Goal: Information Seeking & Learning: Check status

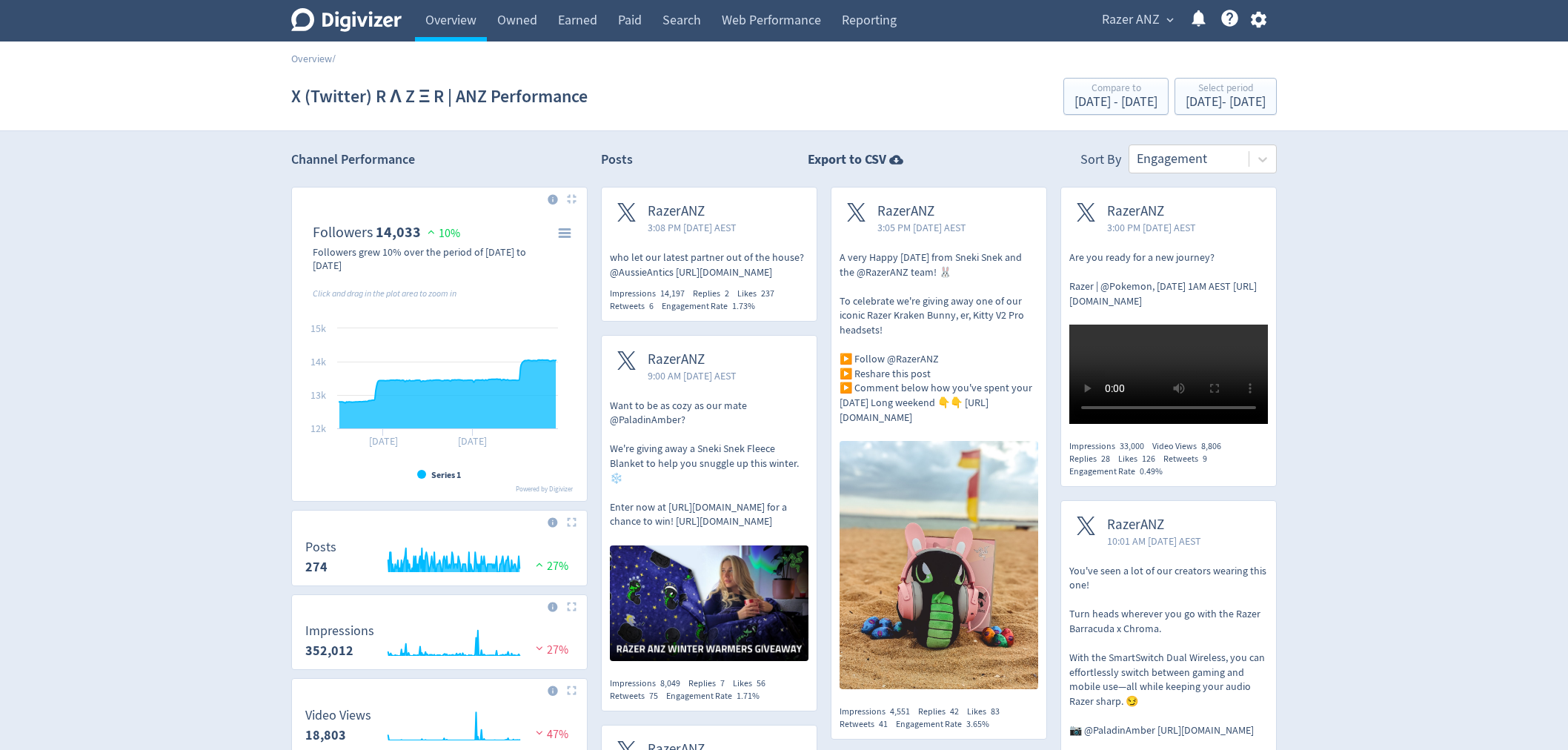
scroll to position [411, 0]
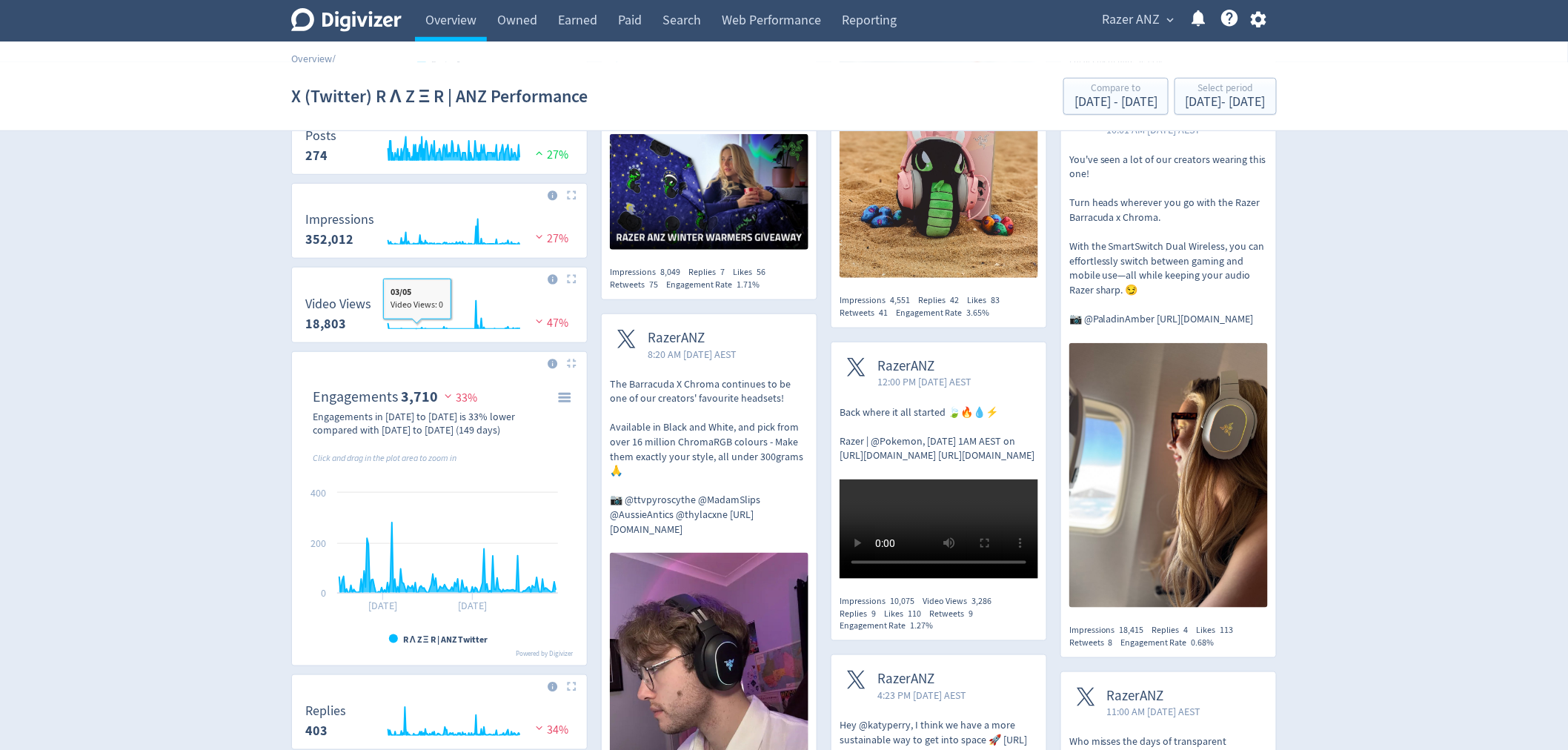
click at [455, 370] on div at bounding box center [440, 370] width 283 height 24
click at [572, 365] on img at bounding box center [572, 363] width 9 height 9
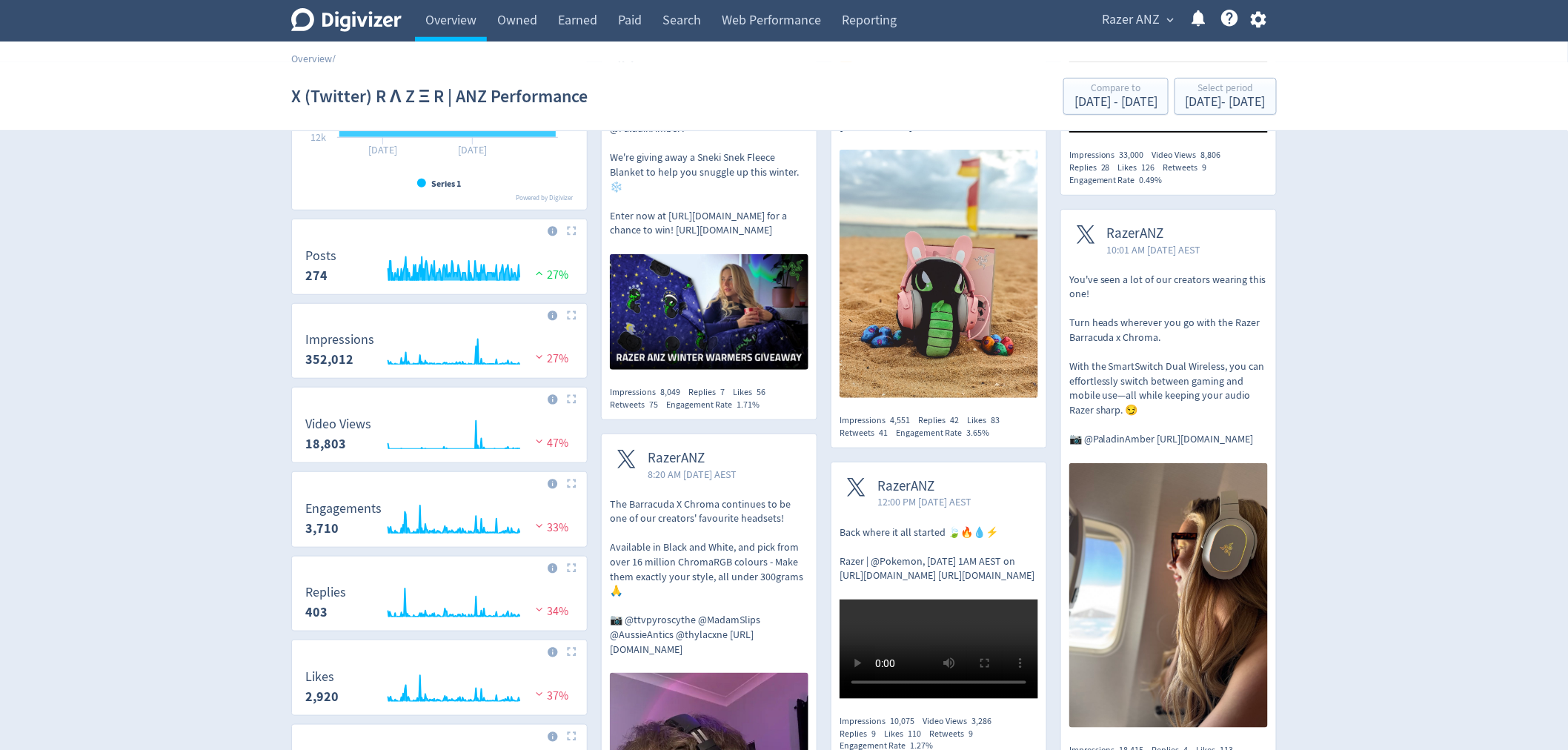
scroll to position [247, 0]
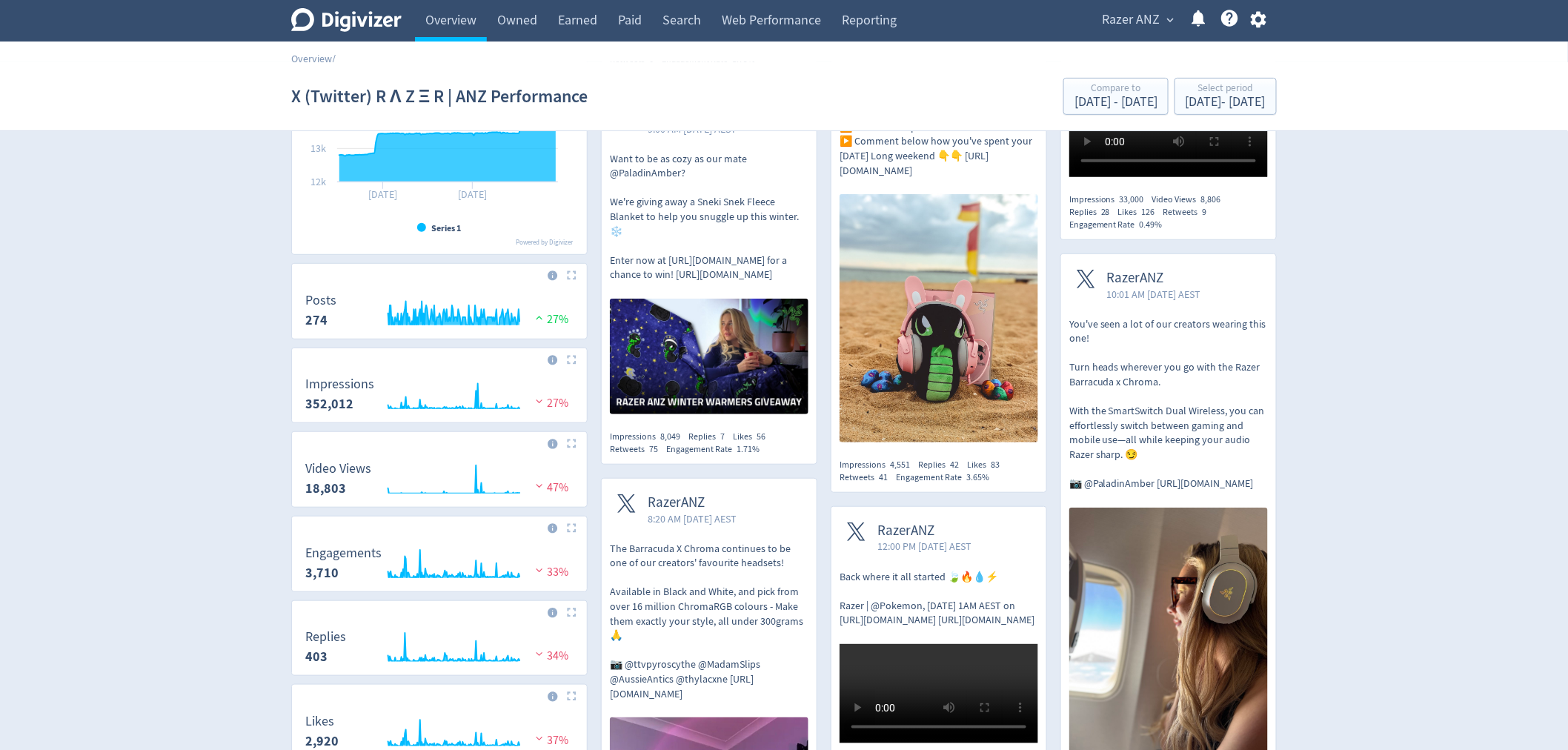
click at [569, 450] on div at bounding box center [440, 450] width 283 height 24
click at [572, 447] on img at bounding box center [572, 443] width 9 height 9
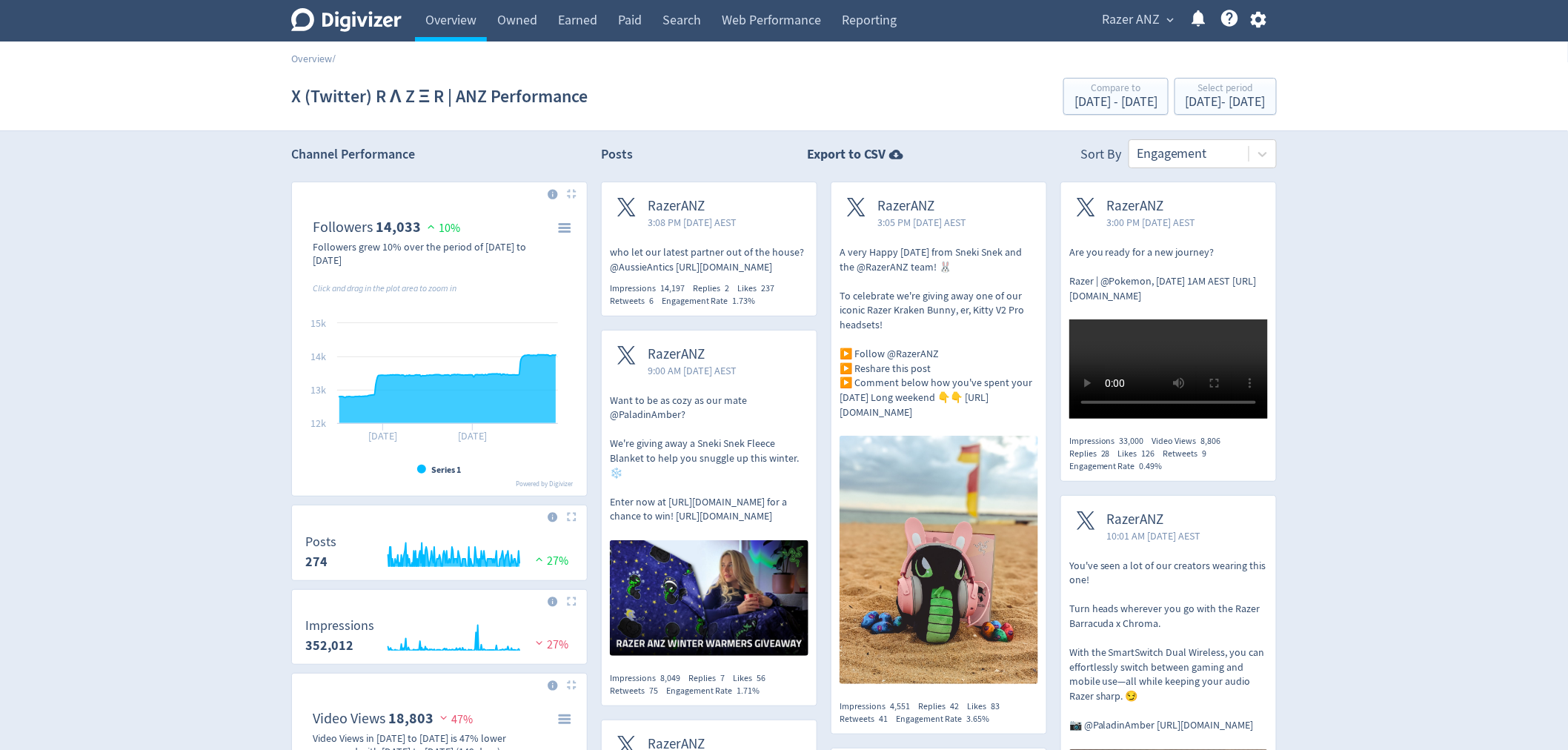
scroll to position [0, 0]
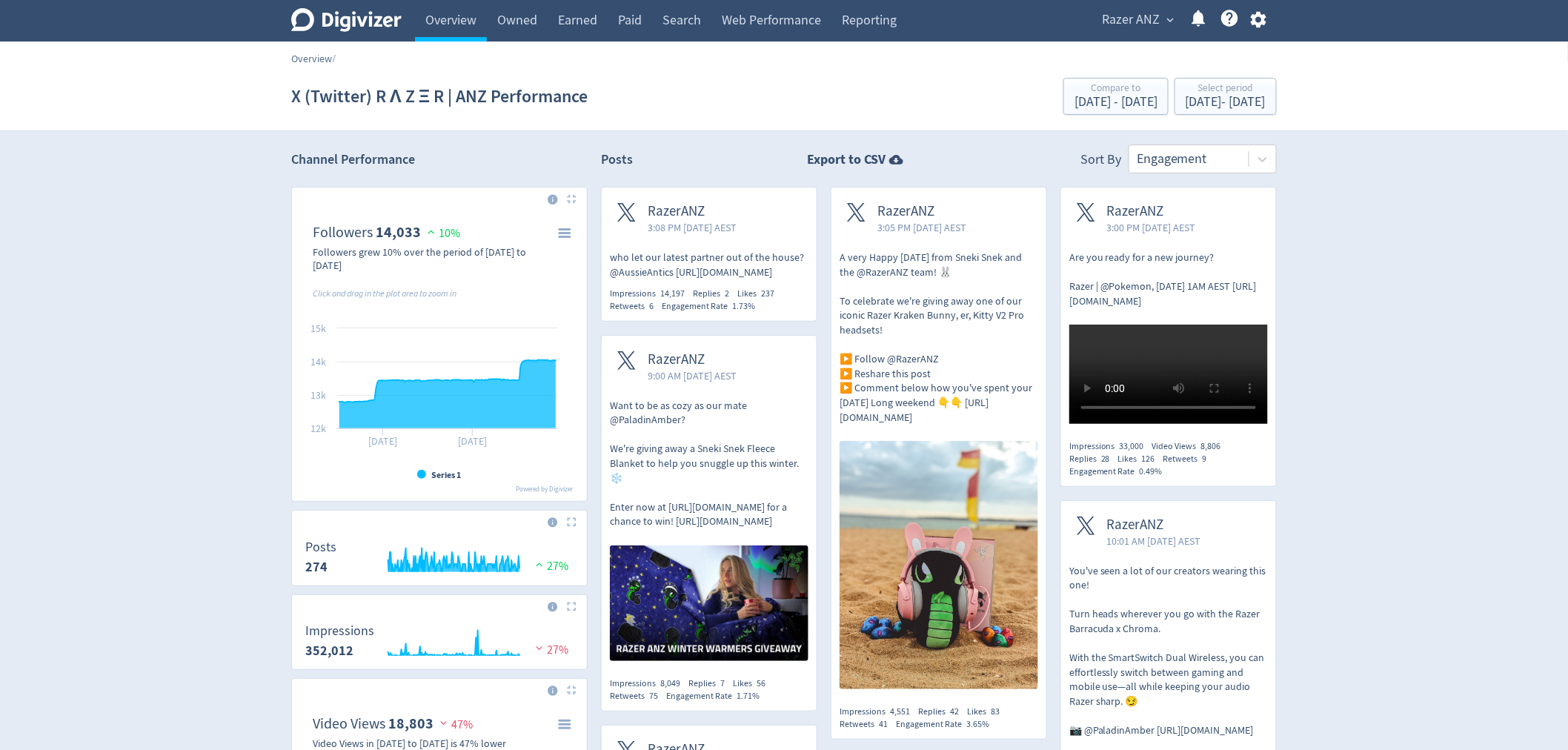
click at [302, 54] on link "Overview" at bounding box center [311, 58] width 40 height 13
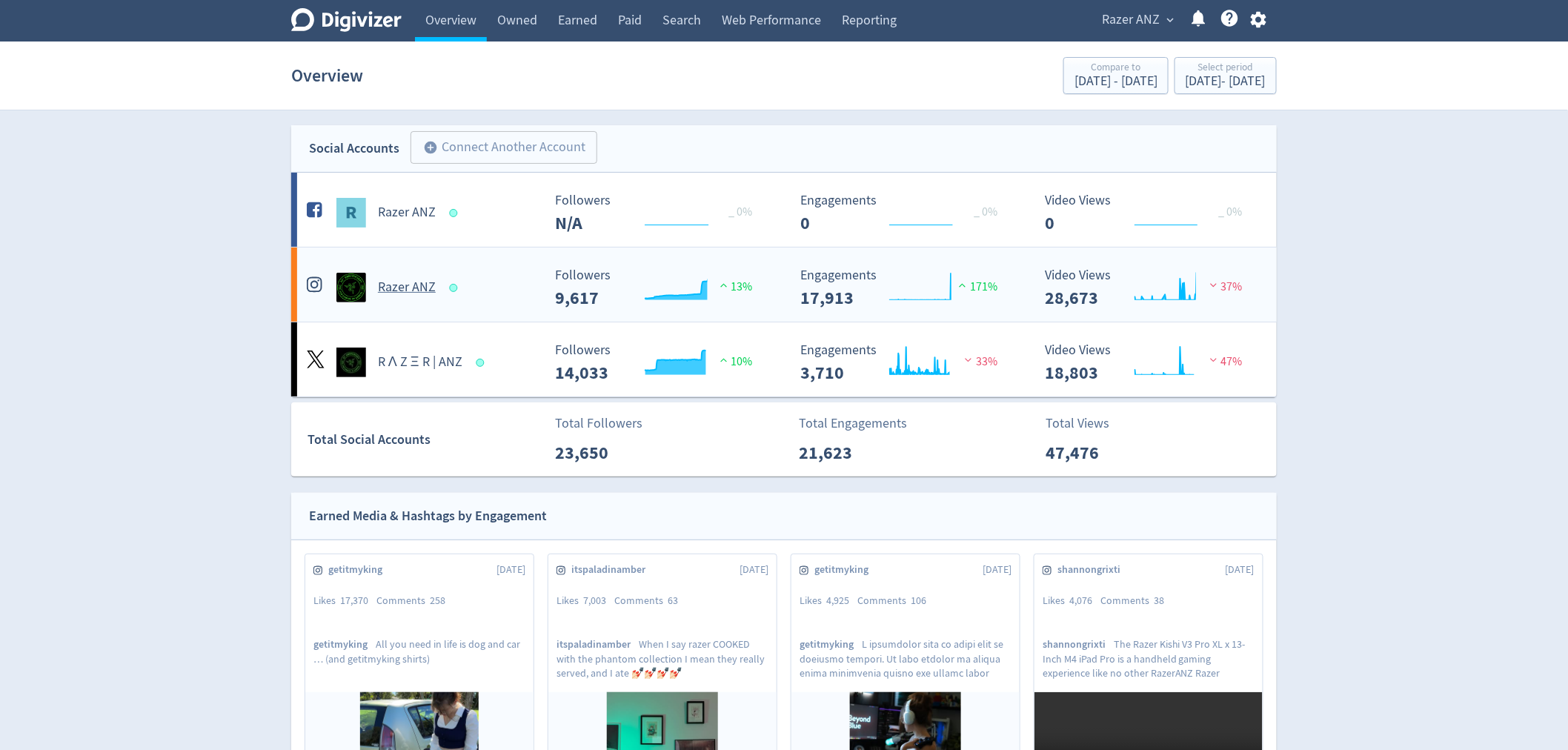
click at [409, 290] on h5 "Razer ANZ" at bounding box center [407, 287] width 57 height 18
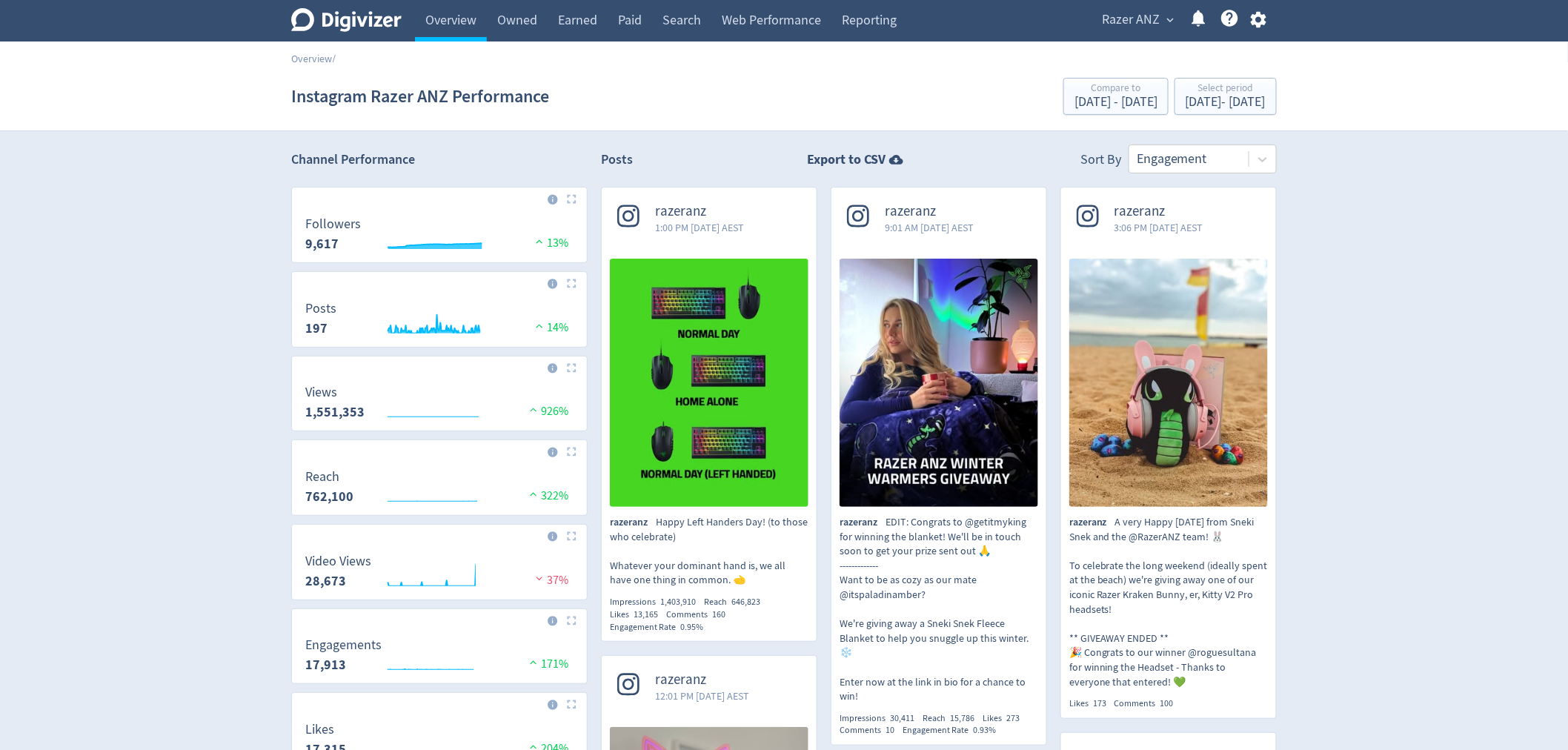
scroll to position [82, 0]
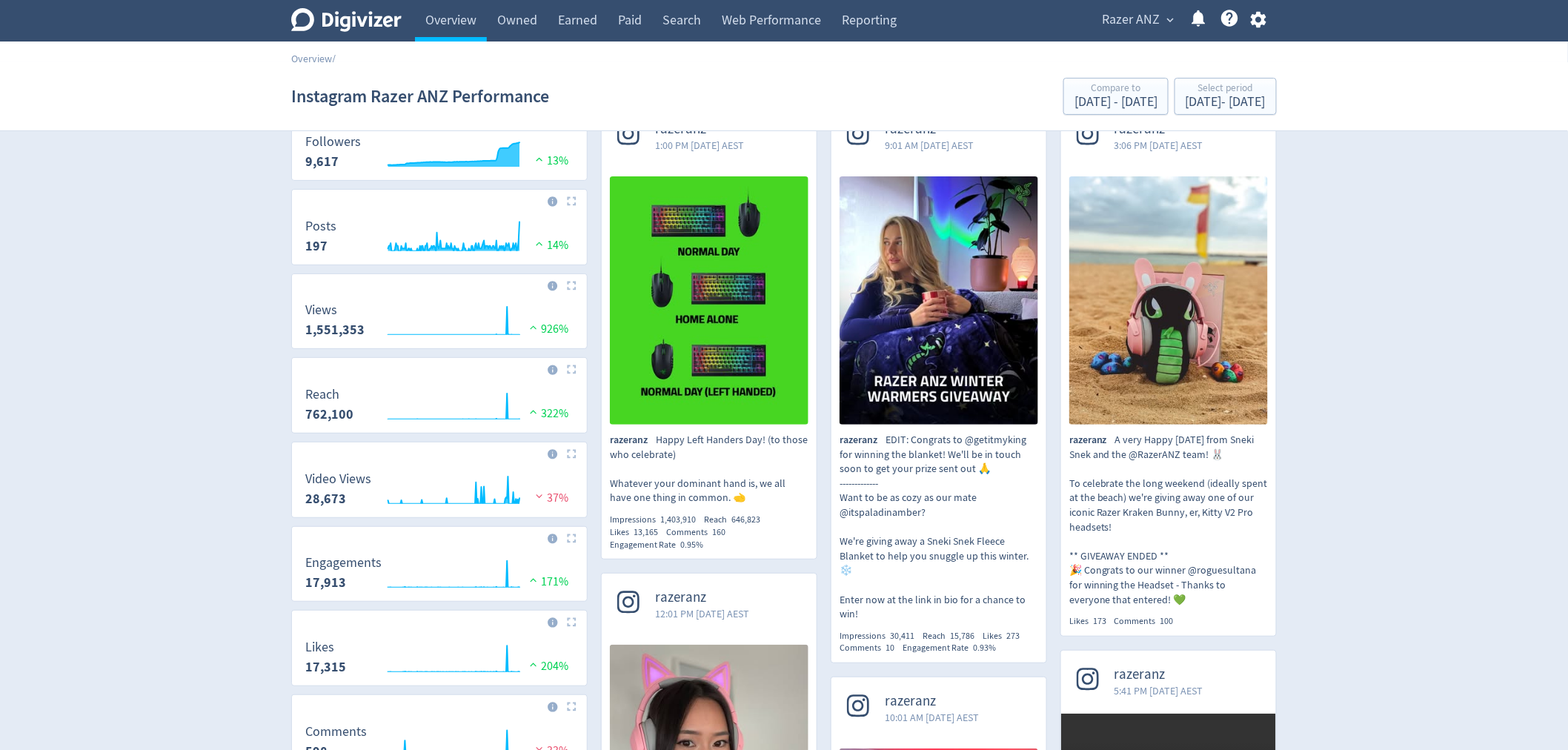
click at [567, 456] on img at bounding box center [572, 453] width 9 height 9
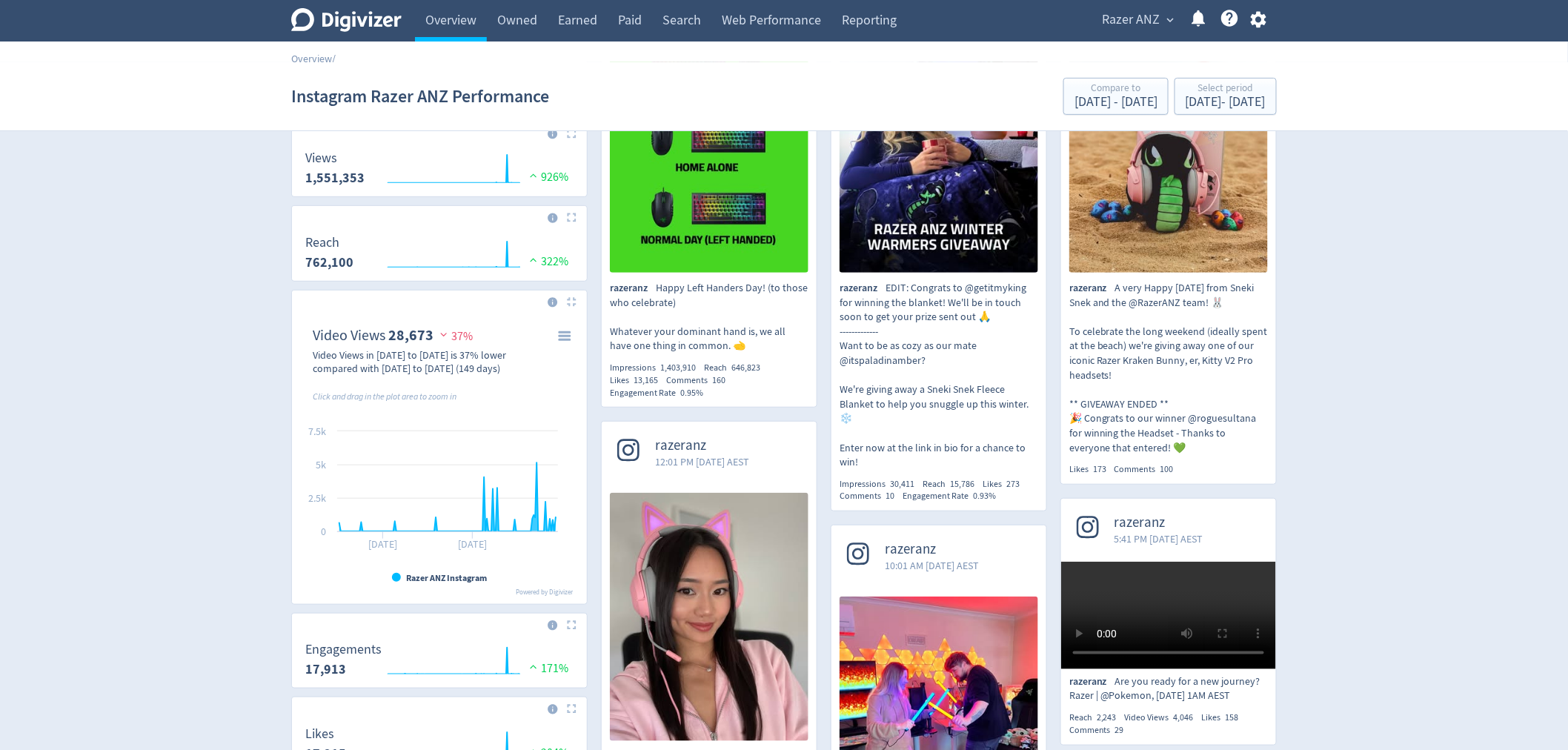
scroll to position [247, 0]
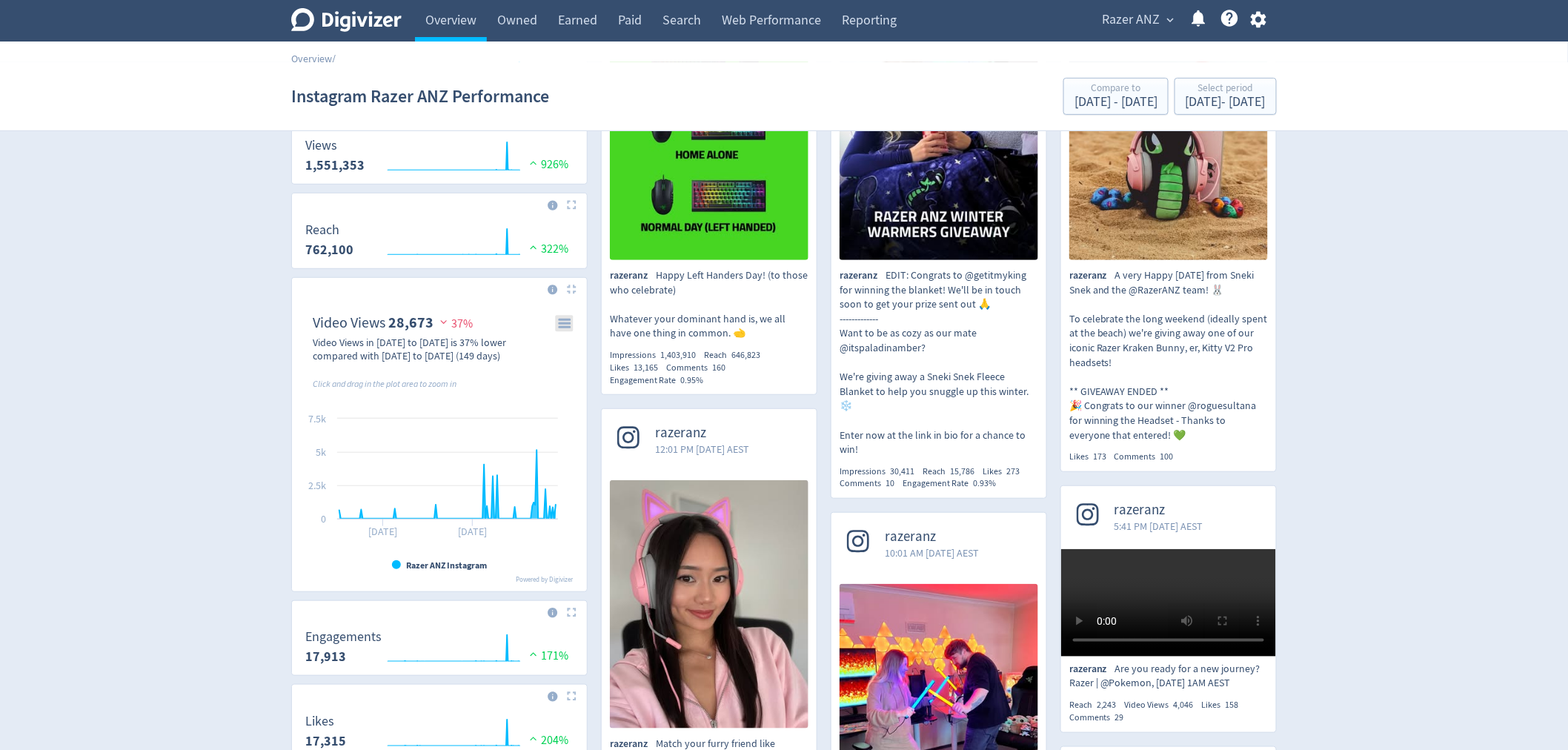
click at [564, 324] on icon "\a Video Views\a 28,673\a" at bounding box center [564, 323] width 10 height 8
click at [530, 346] on li "Download PNG image" at bounding box center [516, 345] width 113 height 19
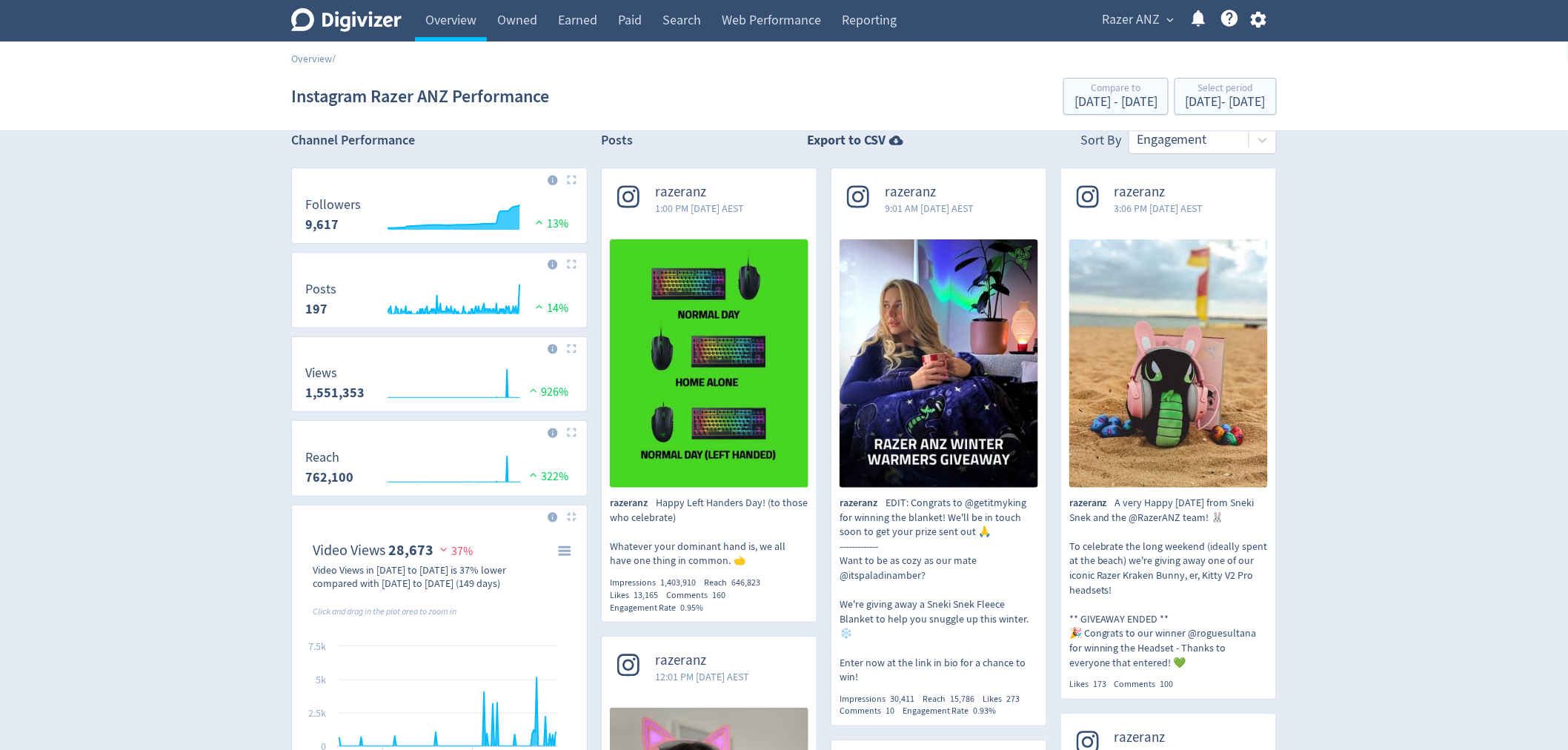
scroll to position [0, 0]
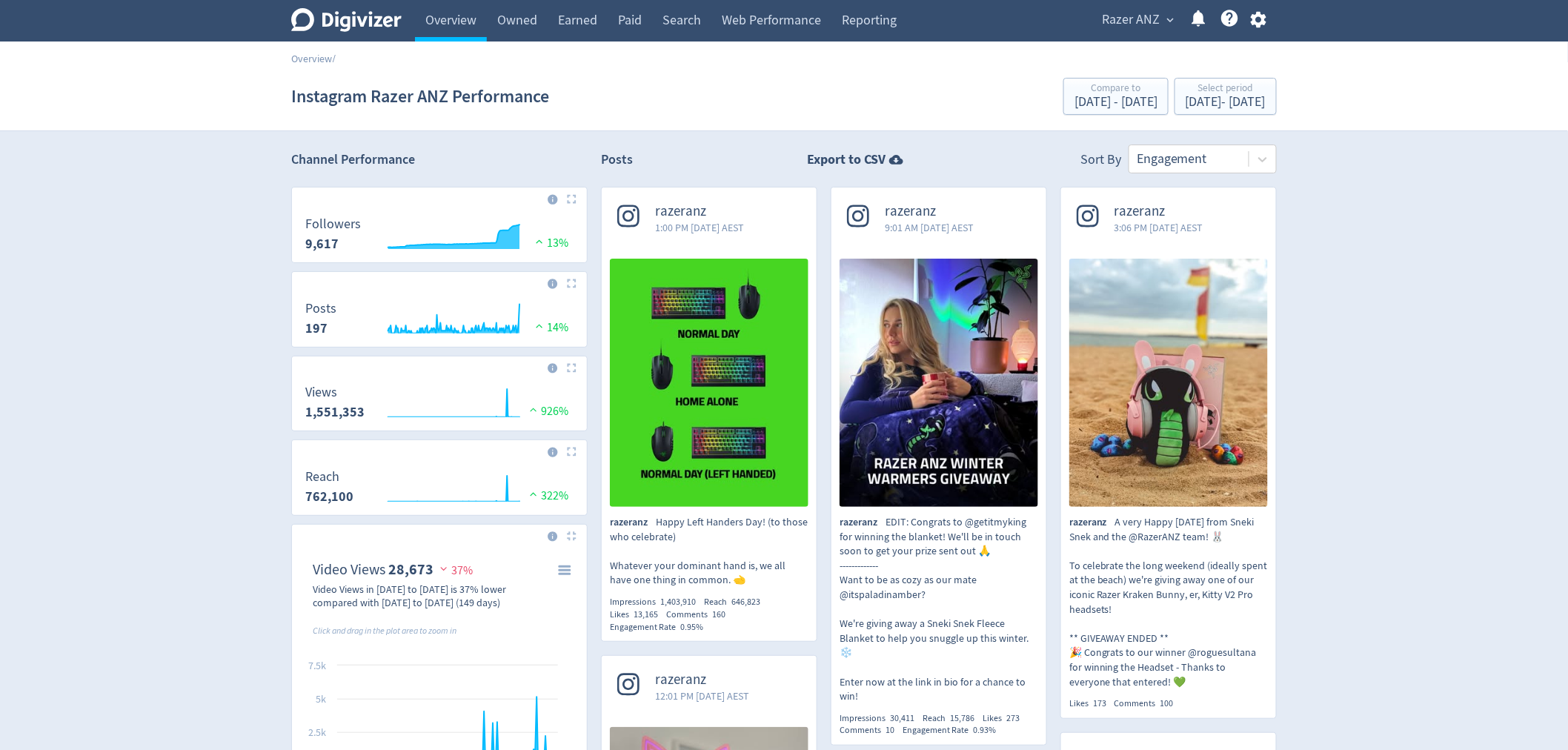
click at [329, 62] on section "Instagram Razer ANZ Performance Compare to [DATE] - [DATE] Select period [DATE]…" at bounding box center [784, 96] width 1568 height 69
click at [318, 60] on link "Overview" at bounding box center [311, 58] width 40 height 13
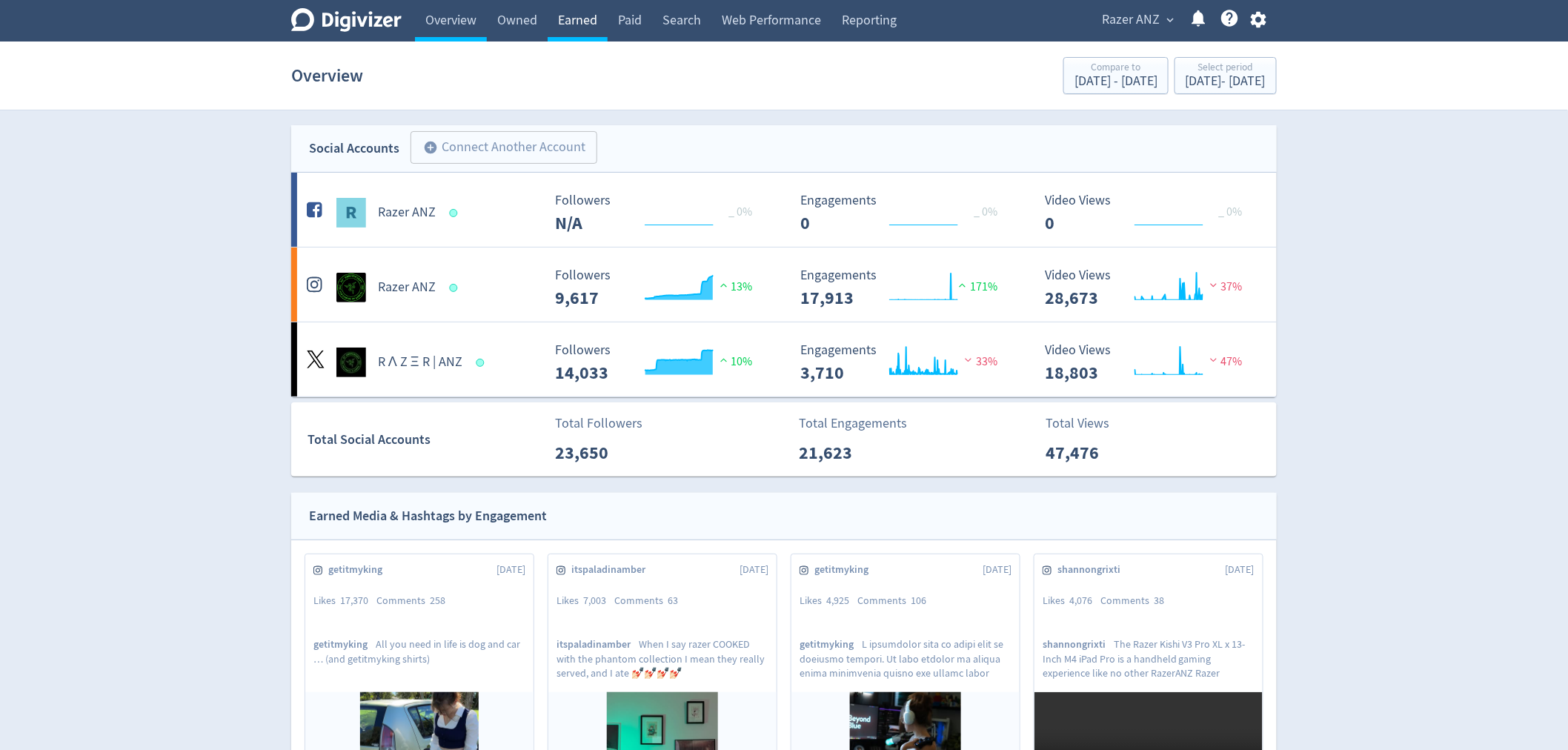
drag, startPoint x: 595, startPoint y: 24, endPoint x: 625, endPoint y: 48, distance: 38.4
click at [594, 24] on link "Earned" at bounding box center [577, 20] width 60 height 41
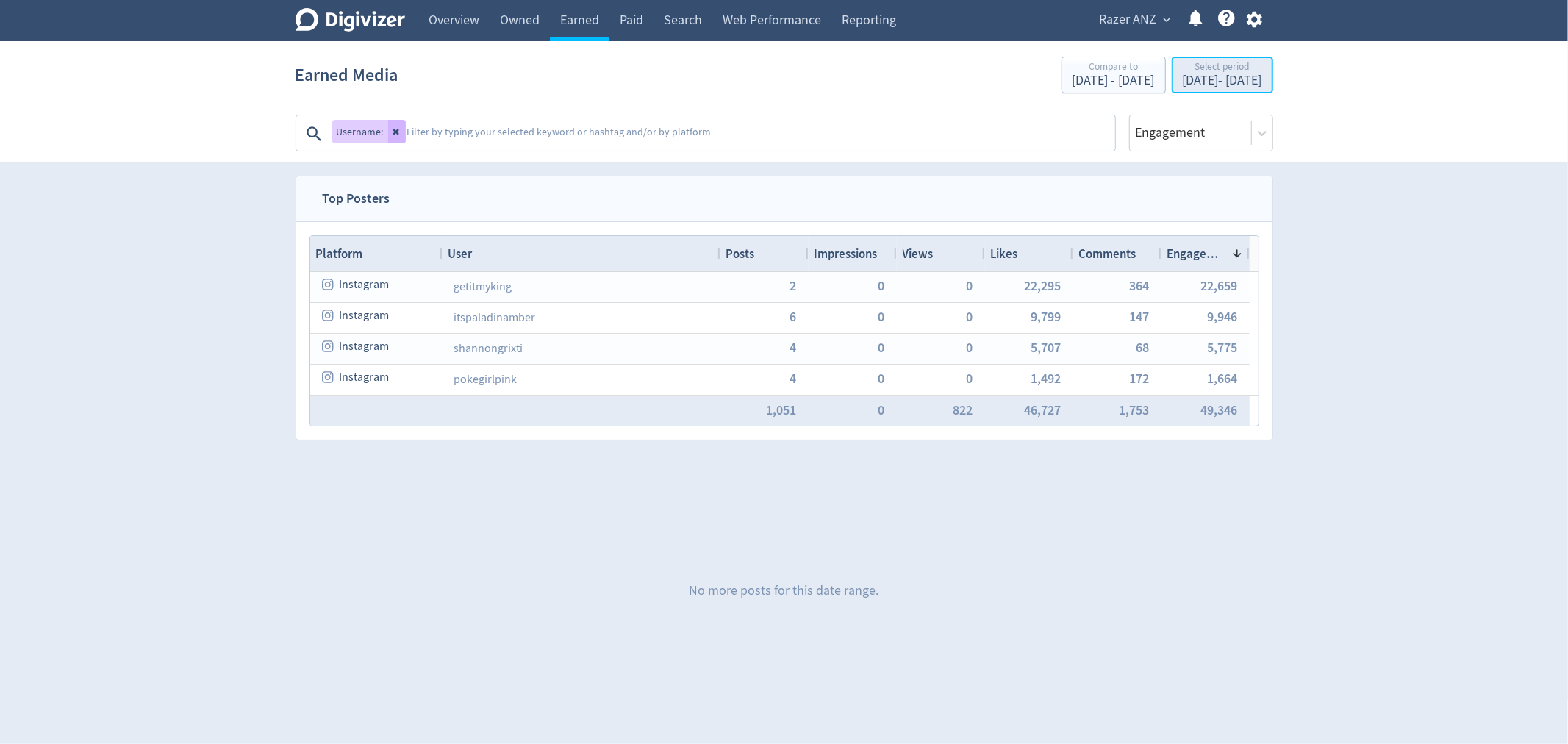
click at [1223, 74] on div "[DATE] - [DATE]" at bounding box center [1221, 80] width 79 height 13
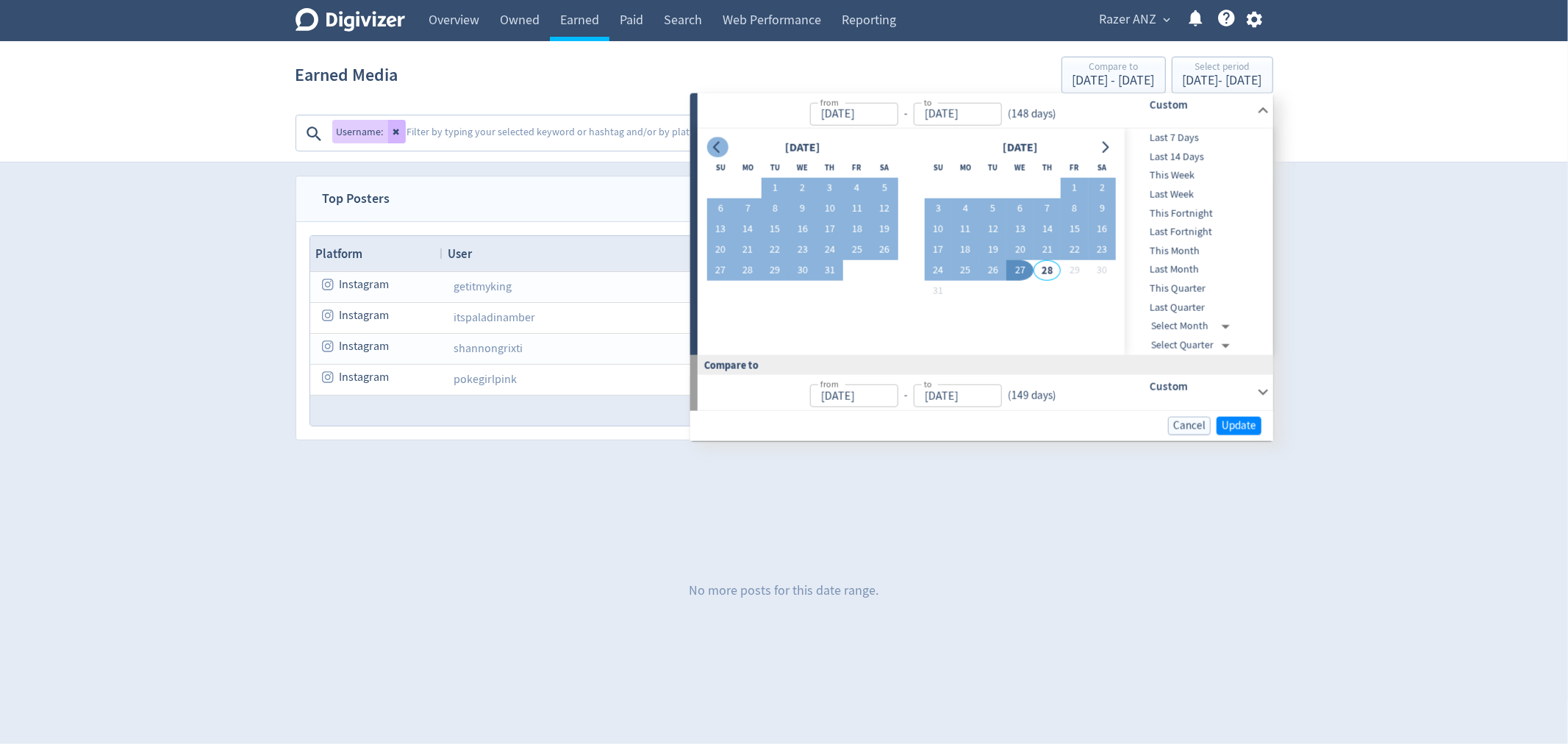
click at [714, 149] on icon "Go to previous month" at bounding box center [717, 146] width 12 height 12
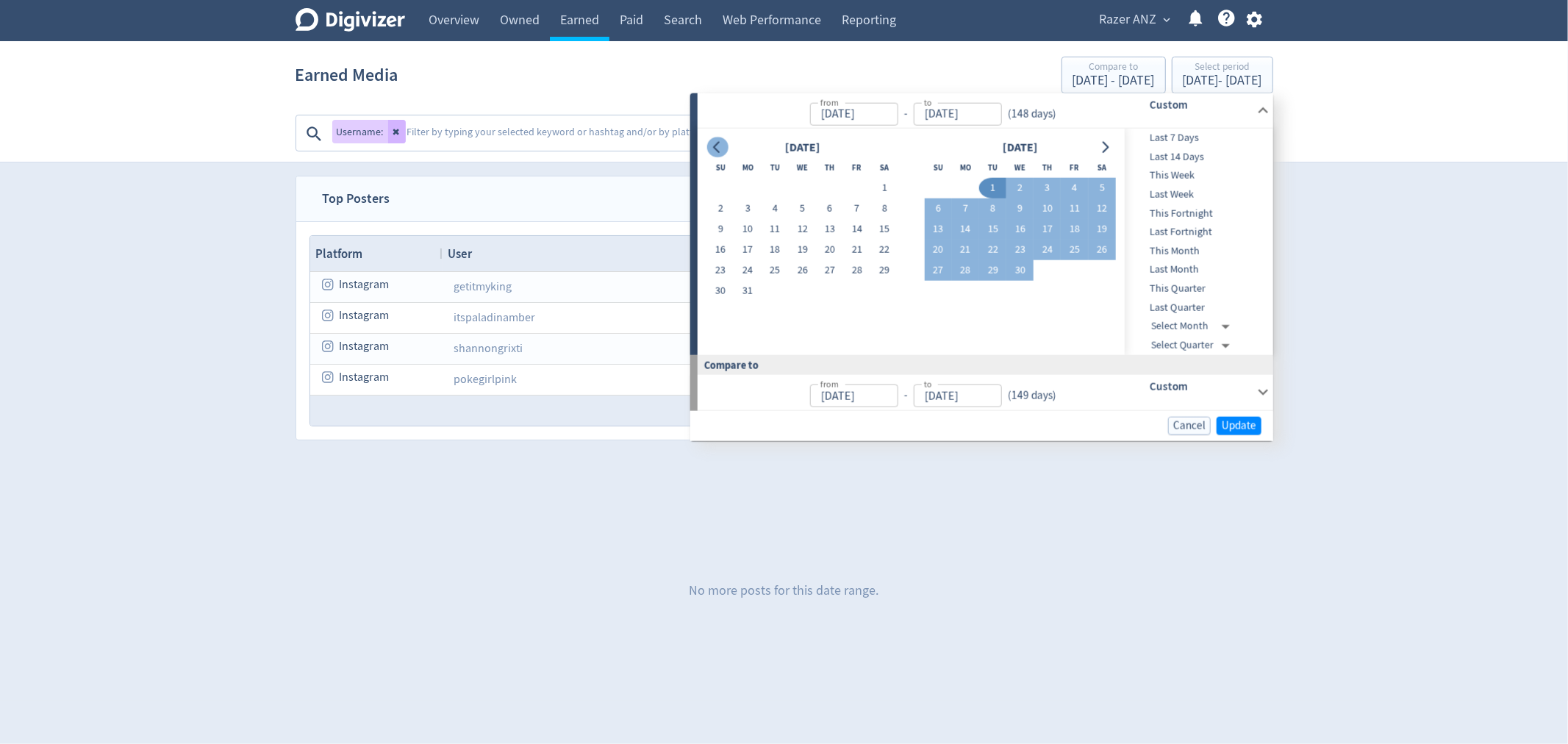
click at [714, 149] on icon "Go to previous month" at bounding box center [717, 146] width 12 height 12
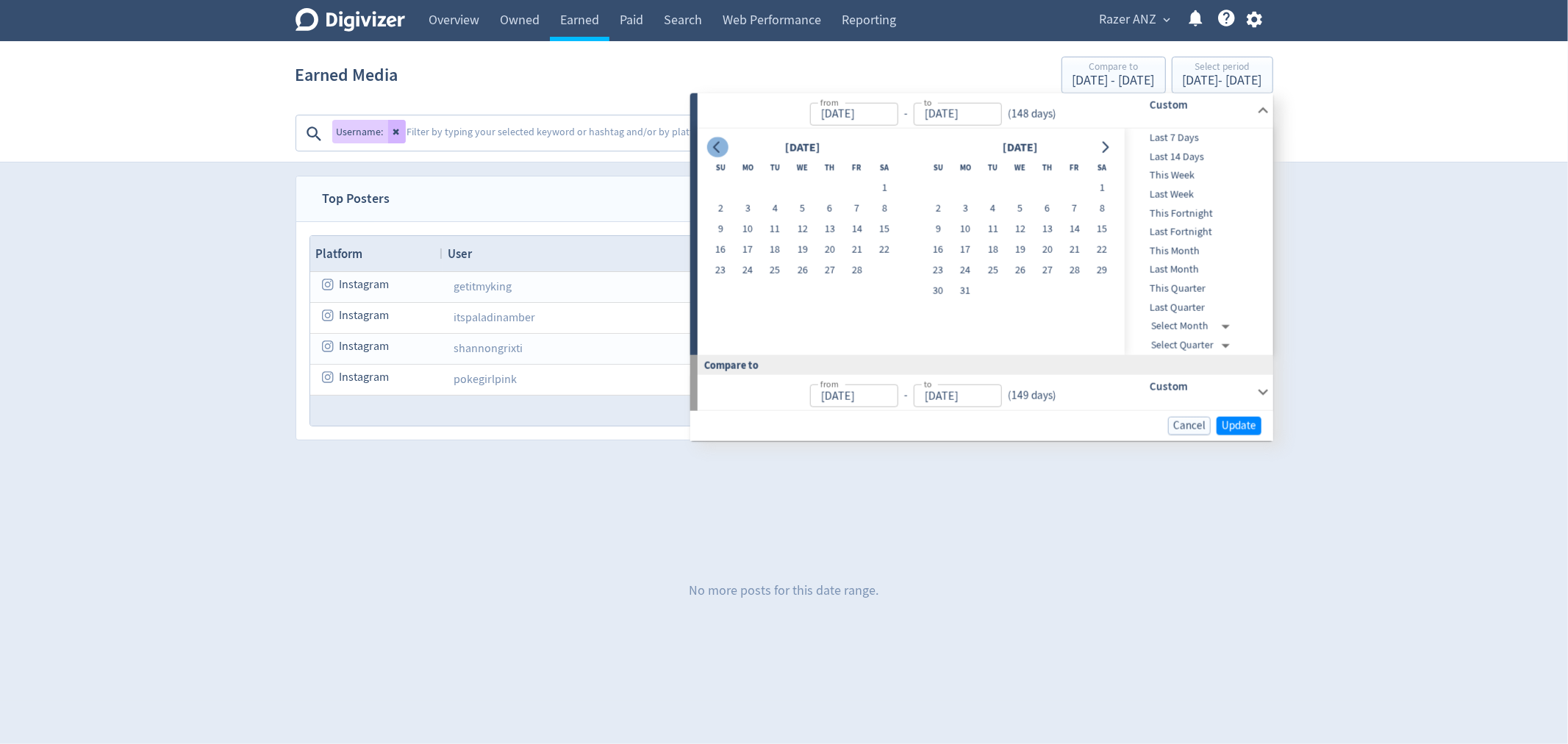
click at [714, 149] on icon "Go to previous month" at bounding box center [717, 146] width 12 height 12
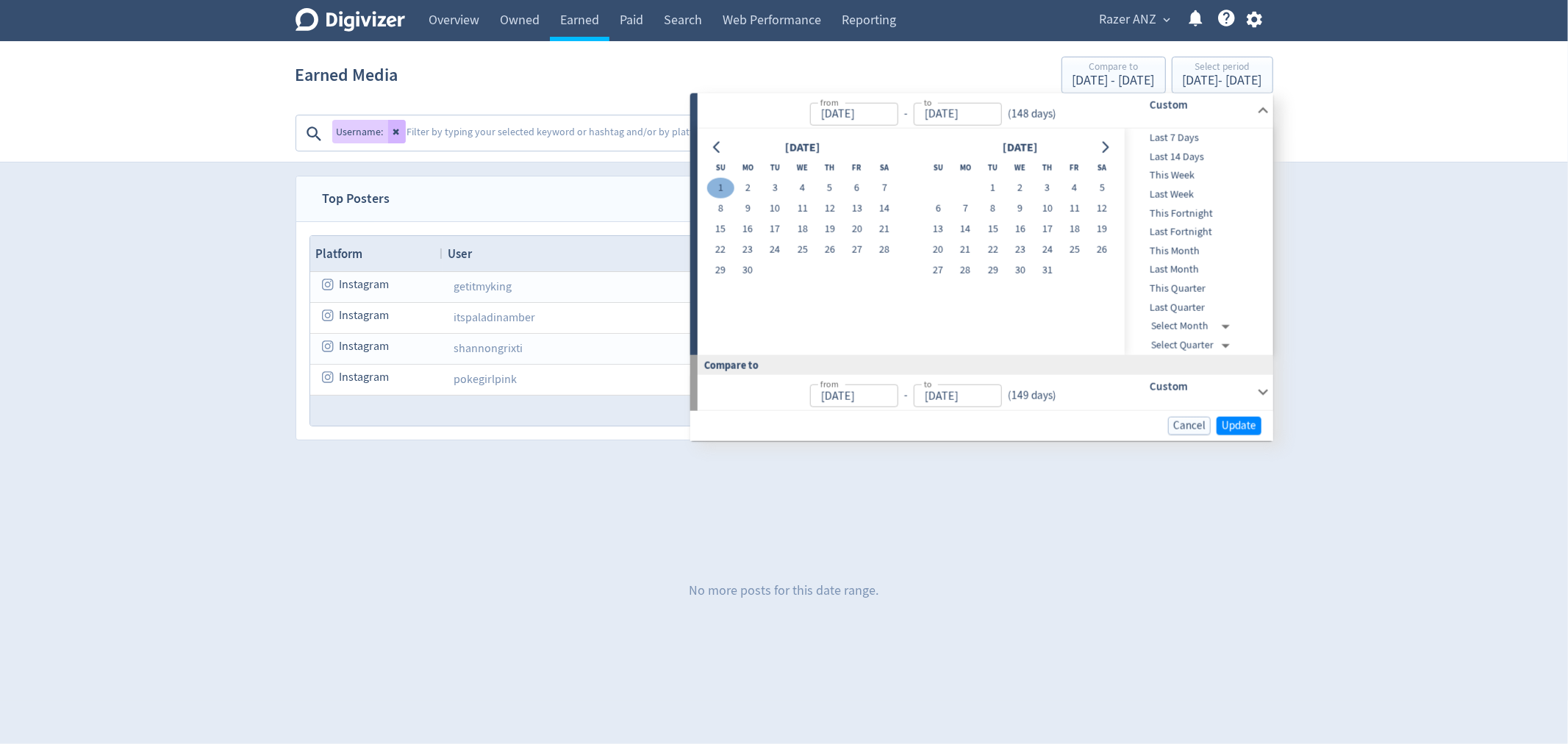
click at [717, 179] on button "1" at bounding box center [719, 188] width 27 height 21
type input "[DATE]"
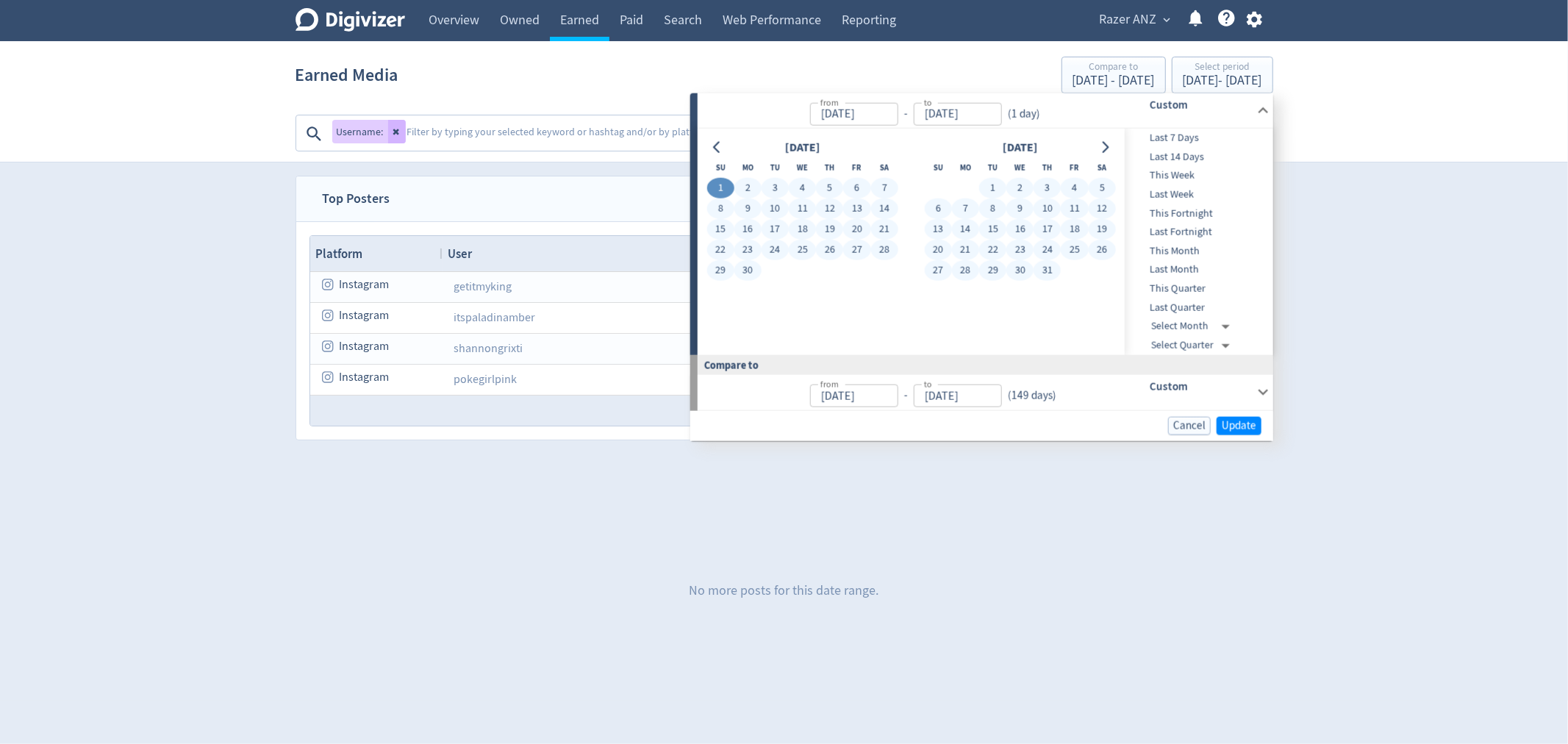
click at [1050, 267] on button "31" at bounding box center [1047, 270] width 27 height 21
type input "[DATE]"
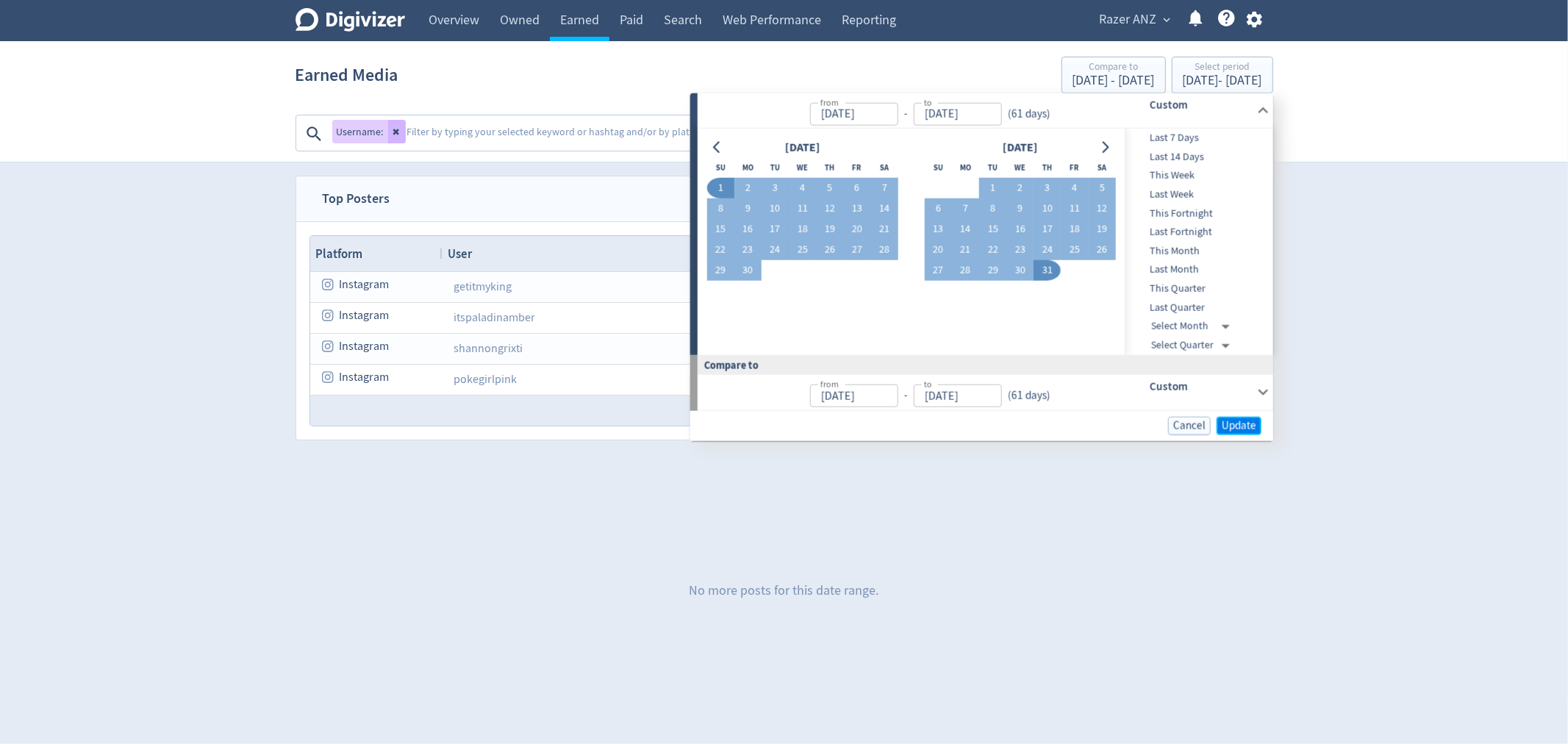
click at [1250, 423] on span "Update" at bounding box center [1238, 425] width 35 height 11
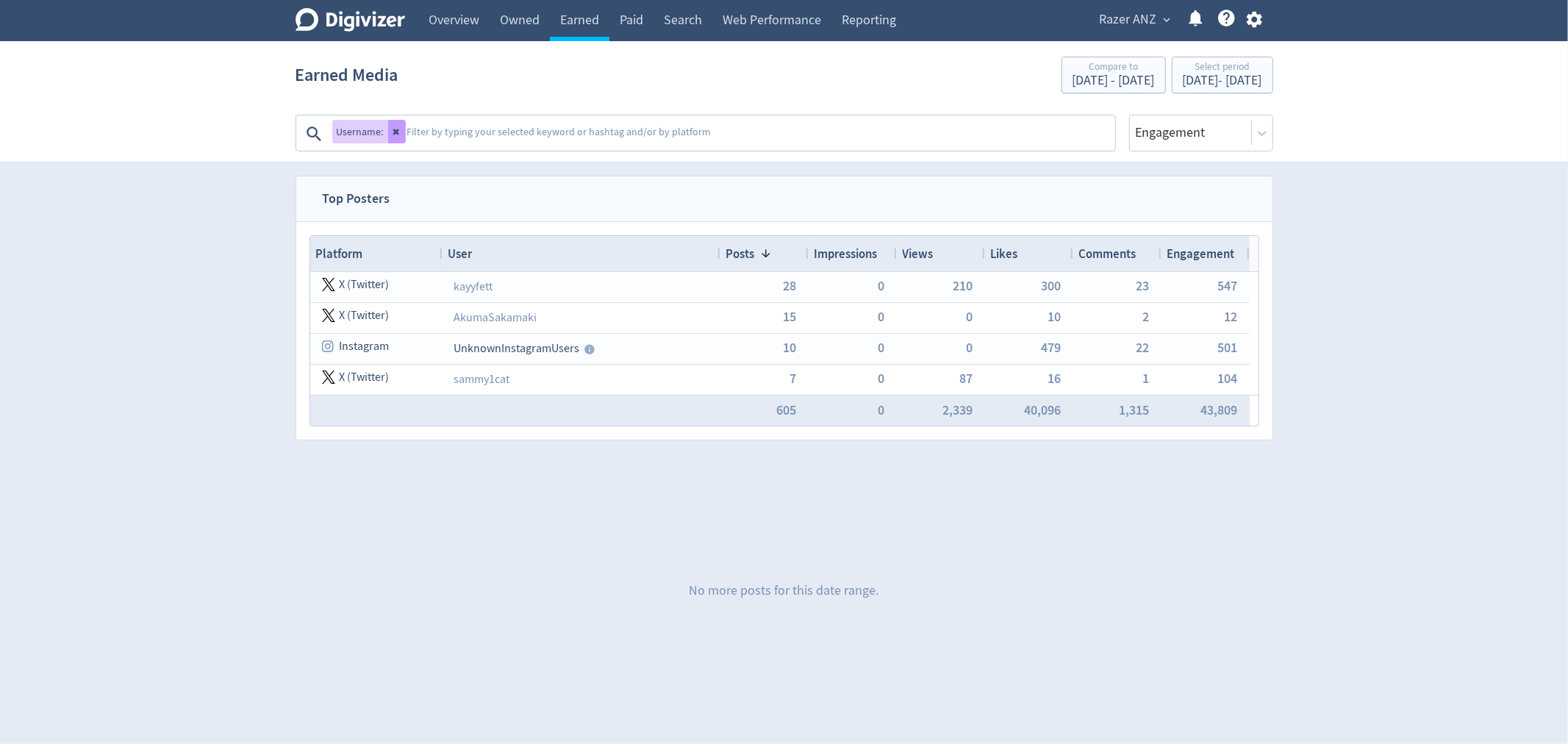
click at [399, 136] on button at bounding box center [397, 132] width 18 height 24
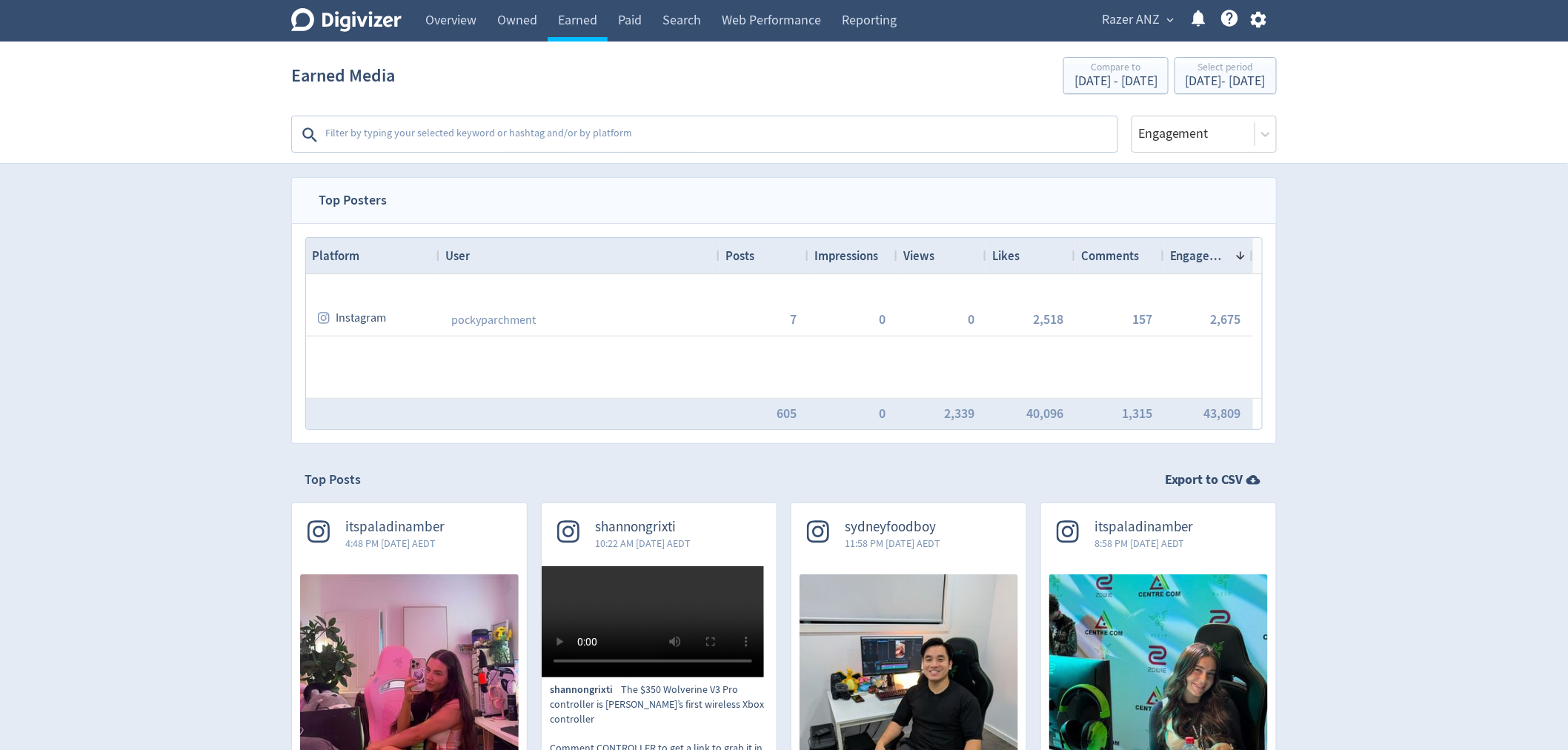
click at [452, 136] on textarea at bounding box center [720, 135] width 792 height 30
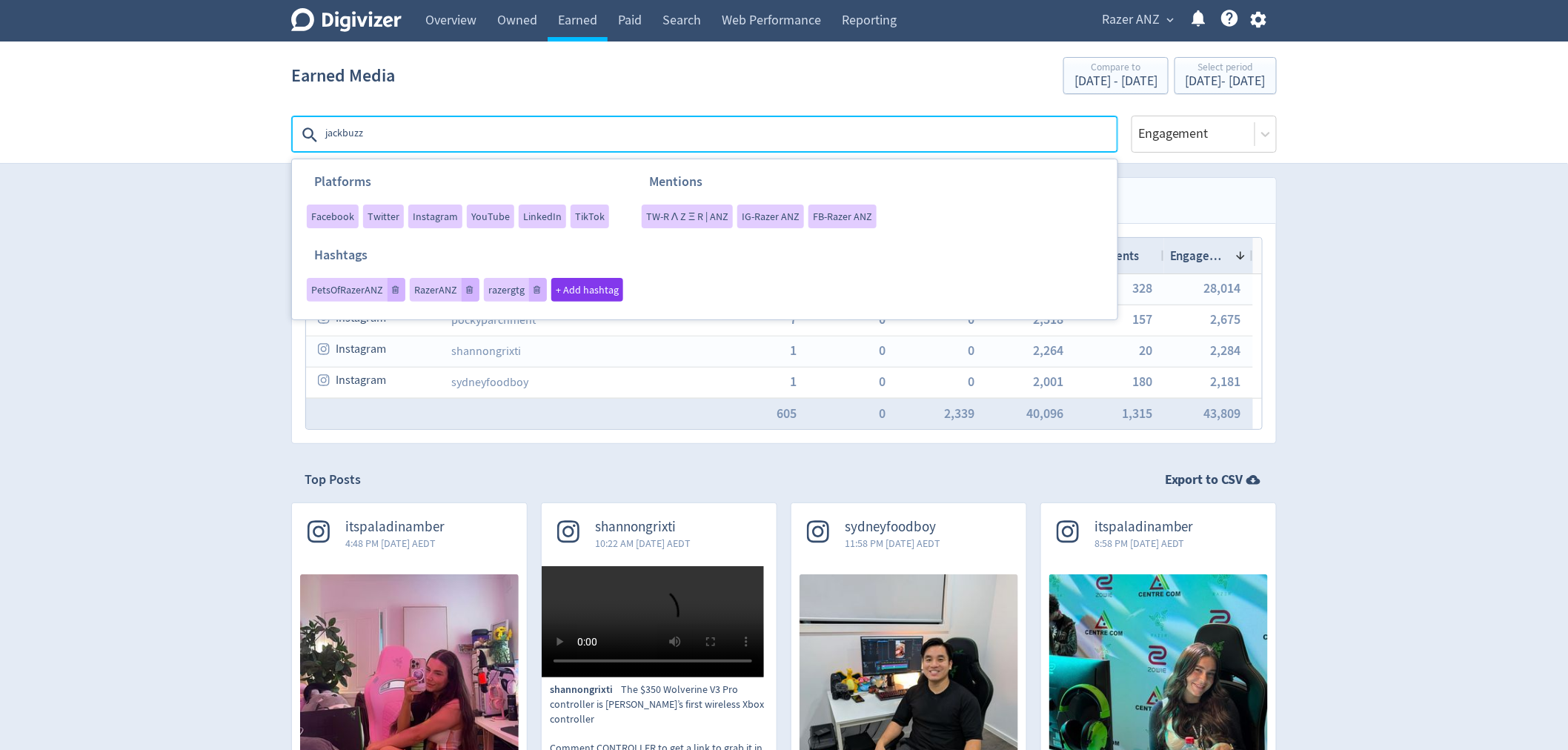
type textarea "jackbuzza"
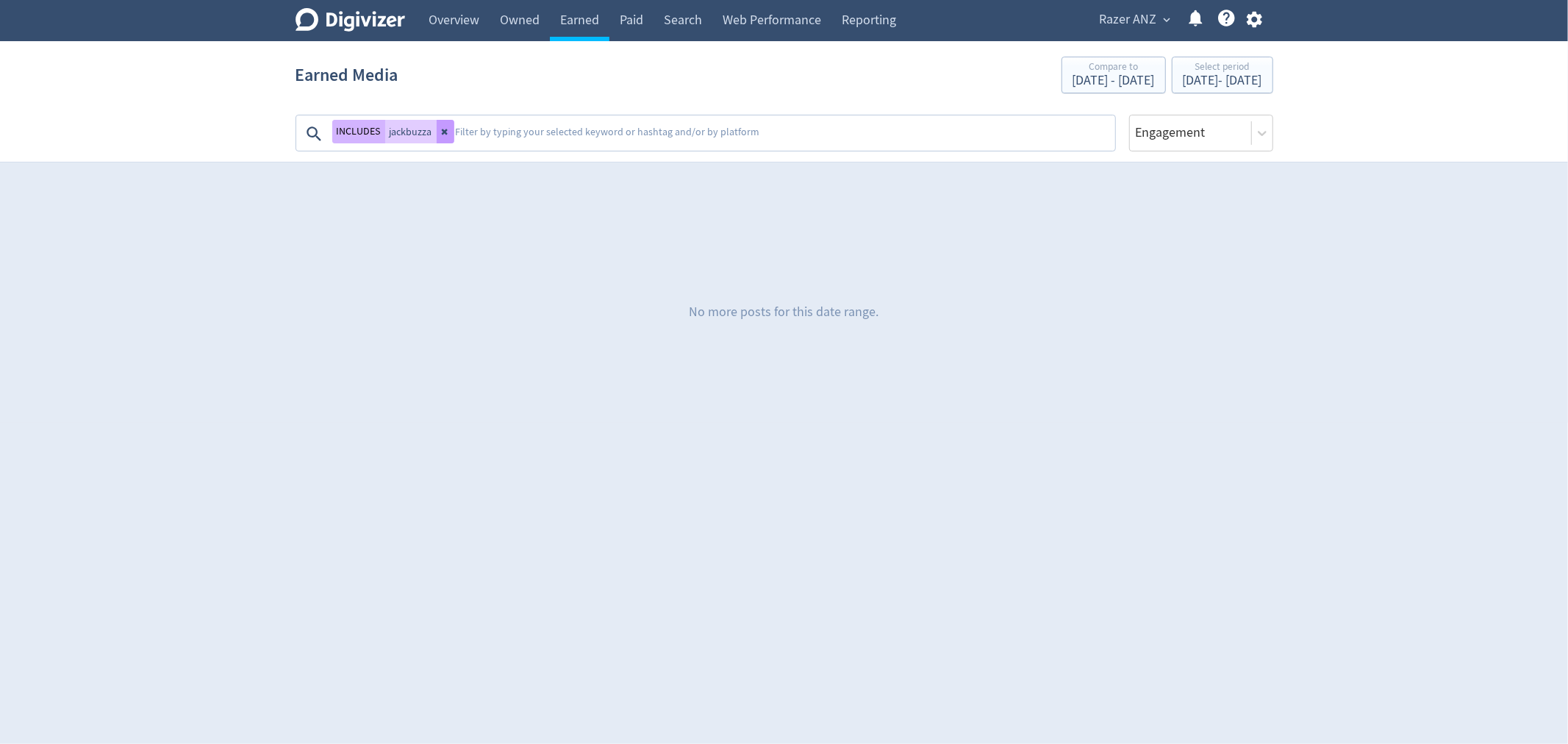
click at [444, 128] on icon at bounding box center [445, 131] width 8 height 8
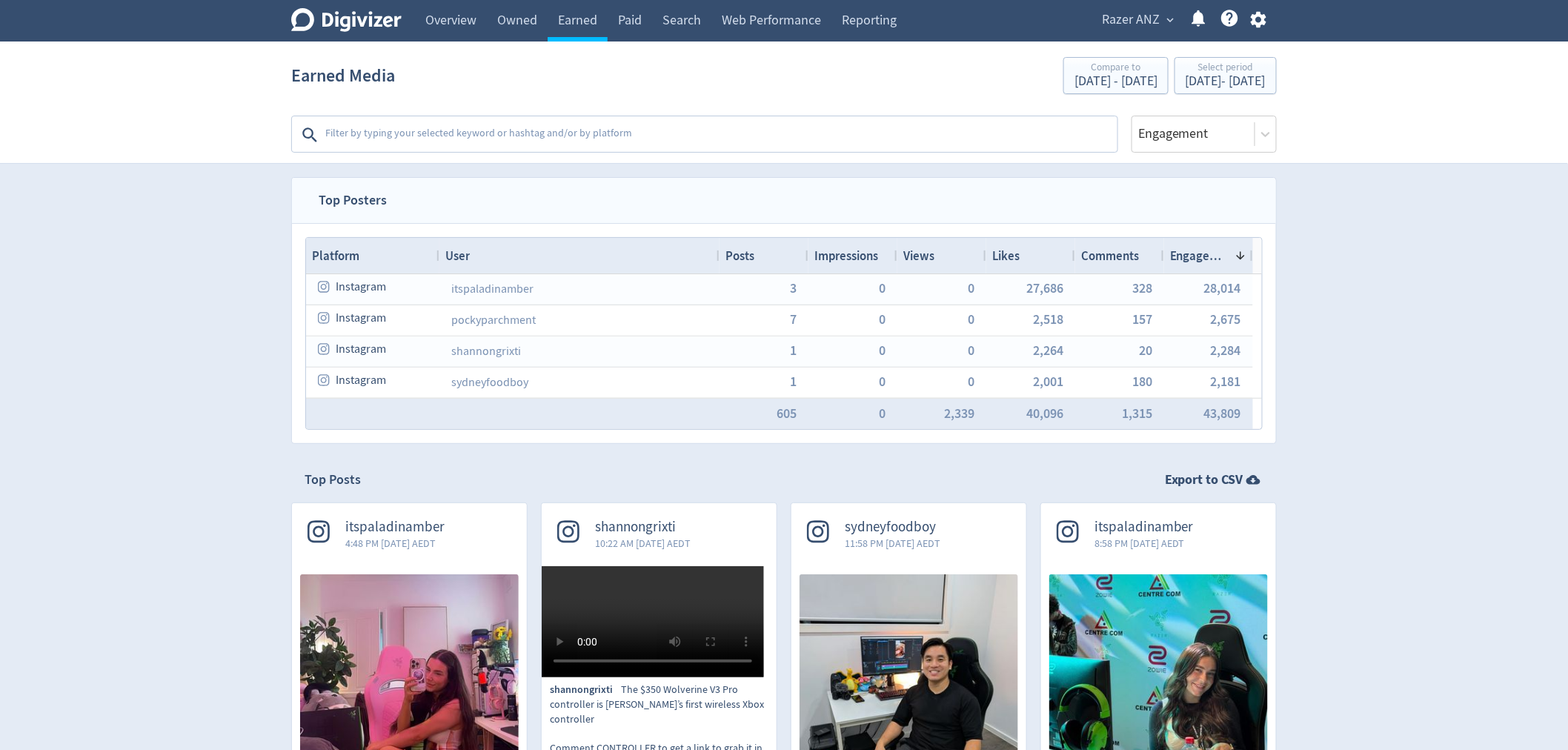
click at [421, 136] on textarea at bounding box center [720, 135] width 792 height 30
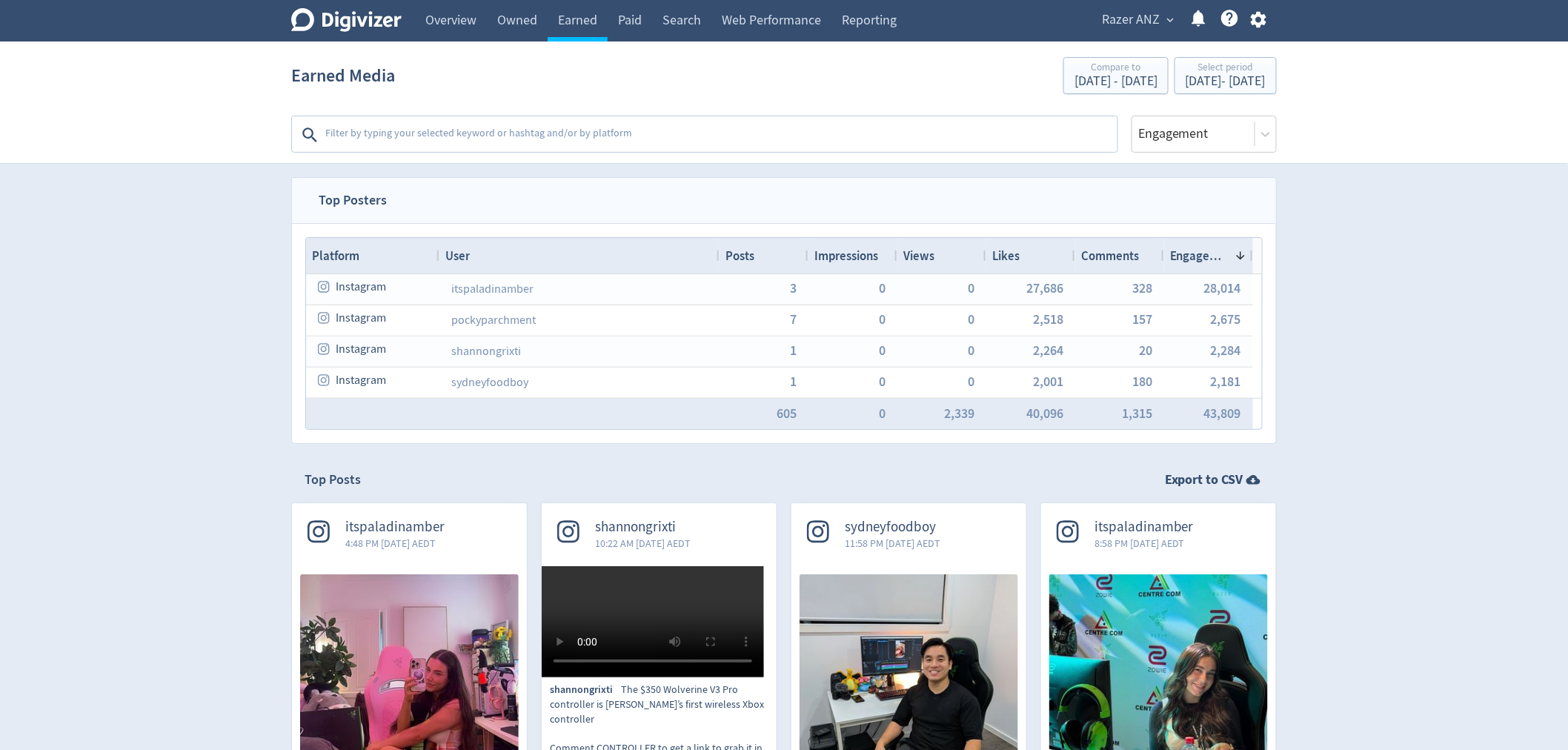
click at [1195, 253] on span "Engagement" at bounding box center [1200, 255] width 59 height 16
click at [1210, 258] on span "Engagement" at bounding box center [1205, 255] width 68 height 16
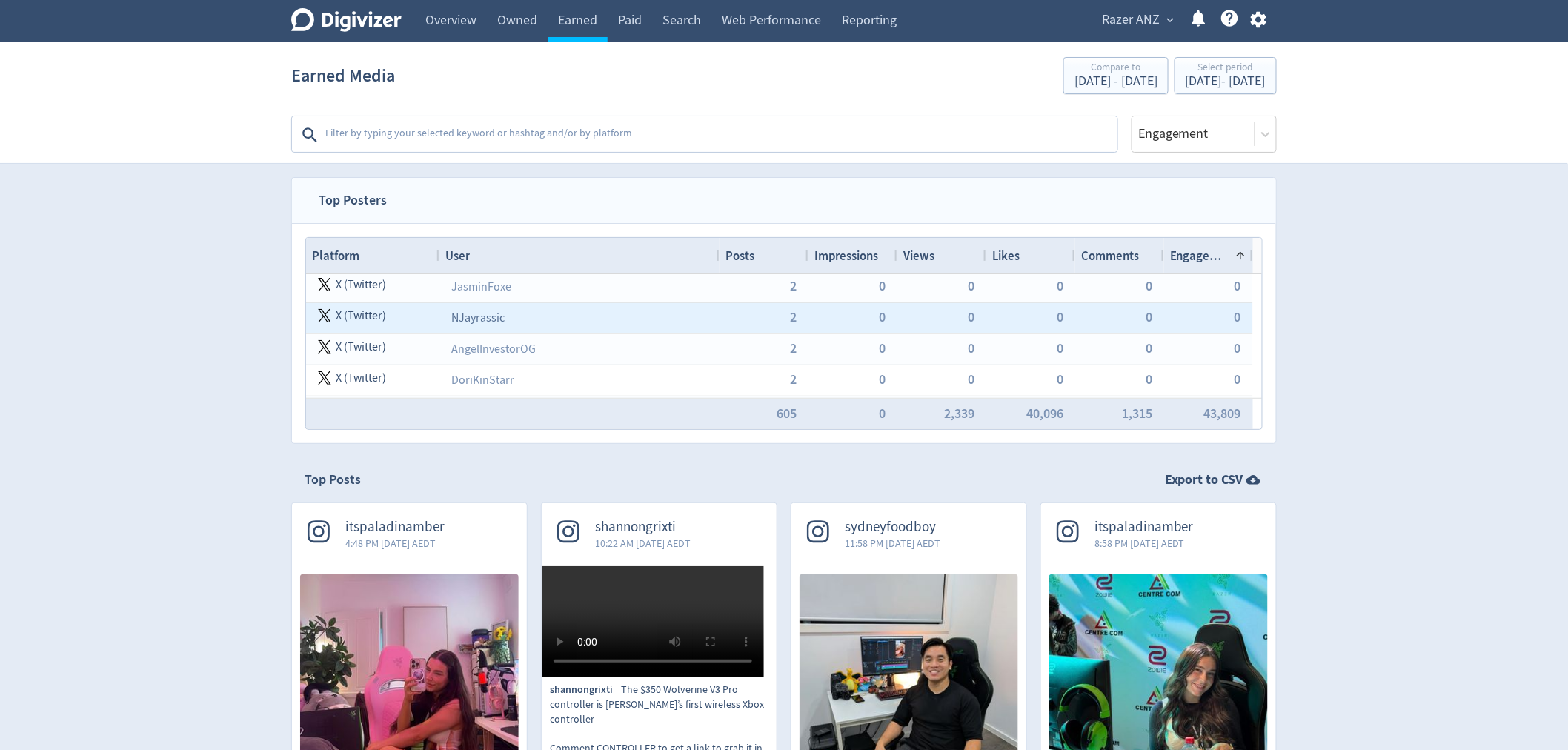
scroll to position [494, 0]
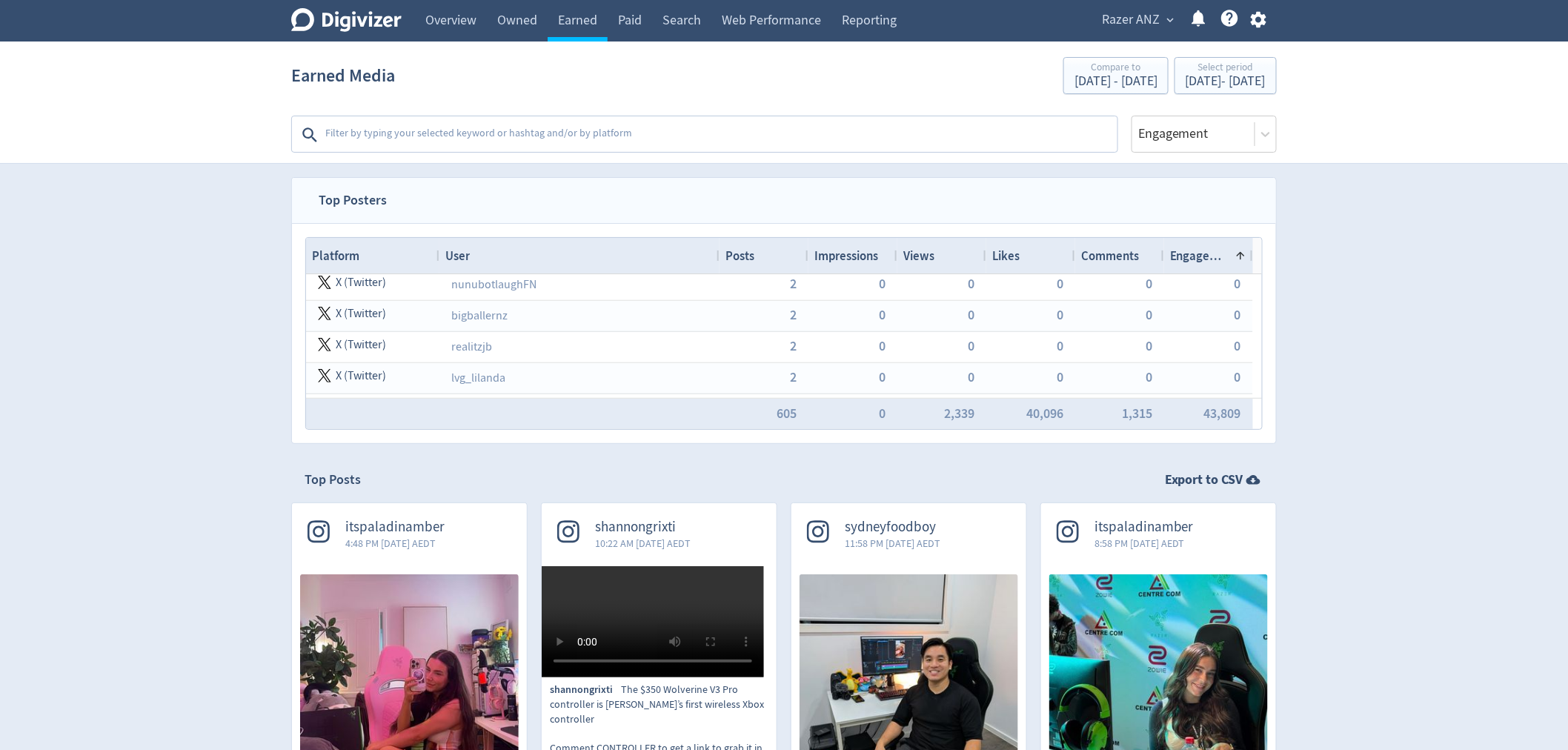
click at [457, 134] on textarea at bounding box center [720, 135] width 792 height 30
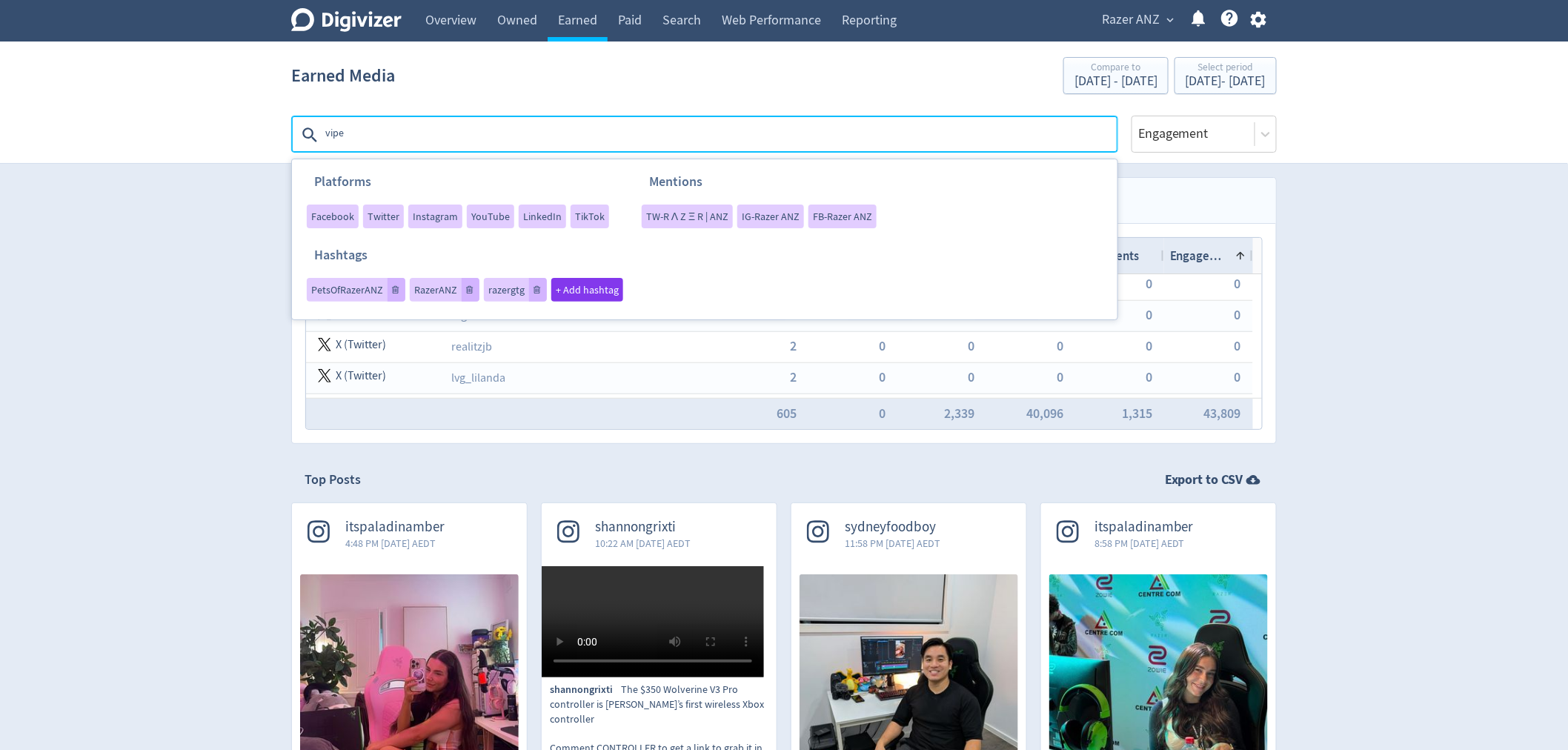
type textarea "viper"
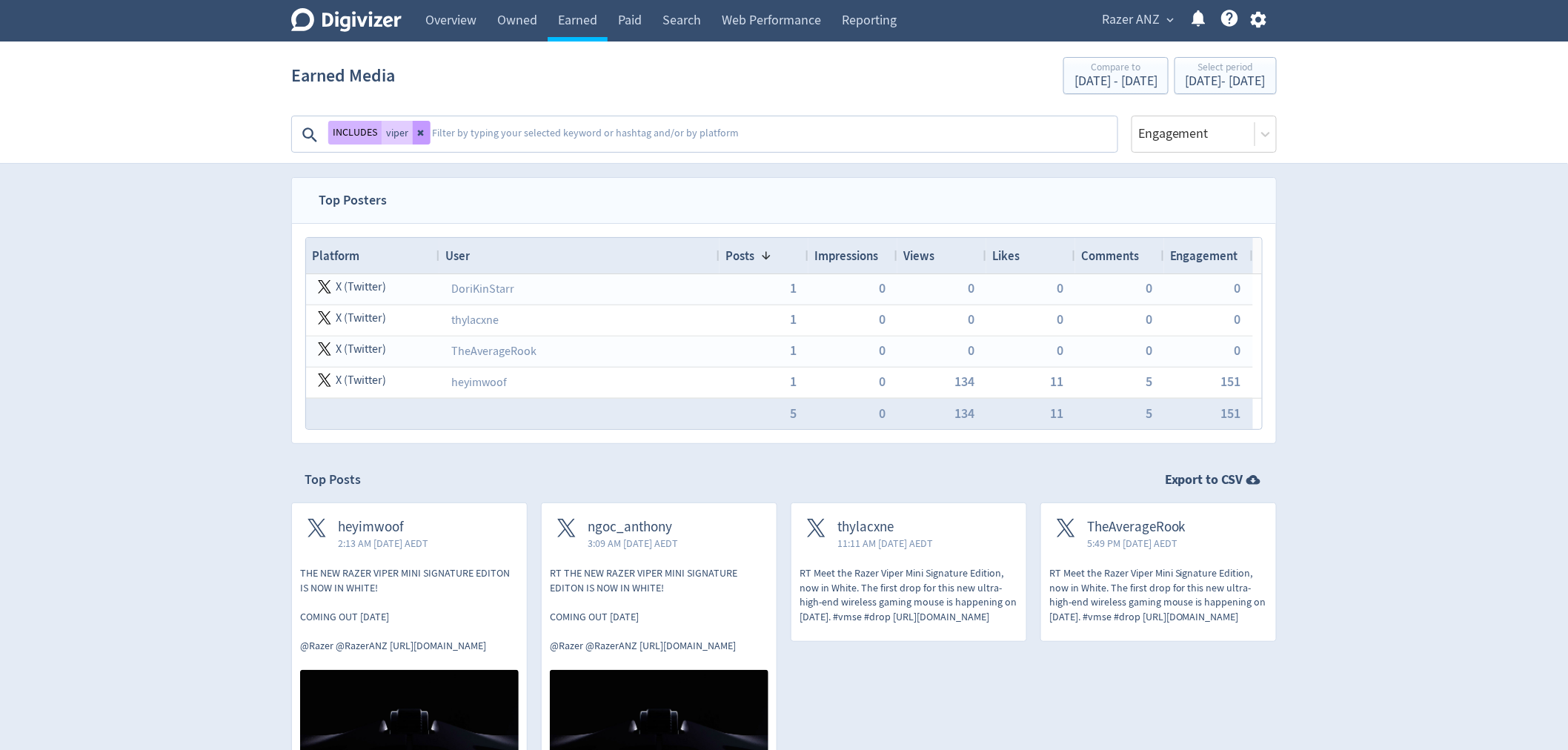
click at [422, 128] on icon at bounding box center [421, 132] width 9 height 9
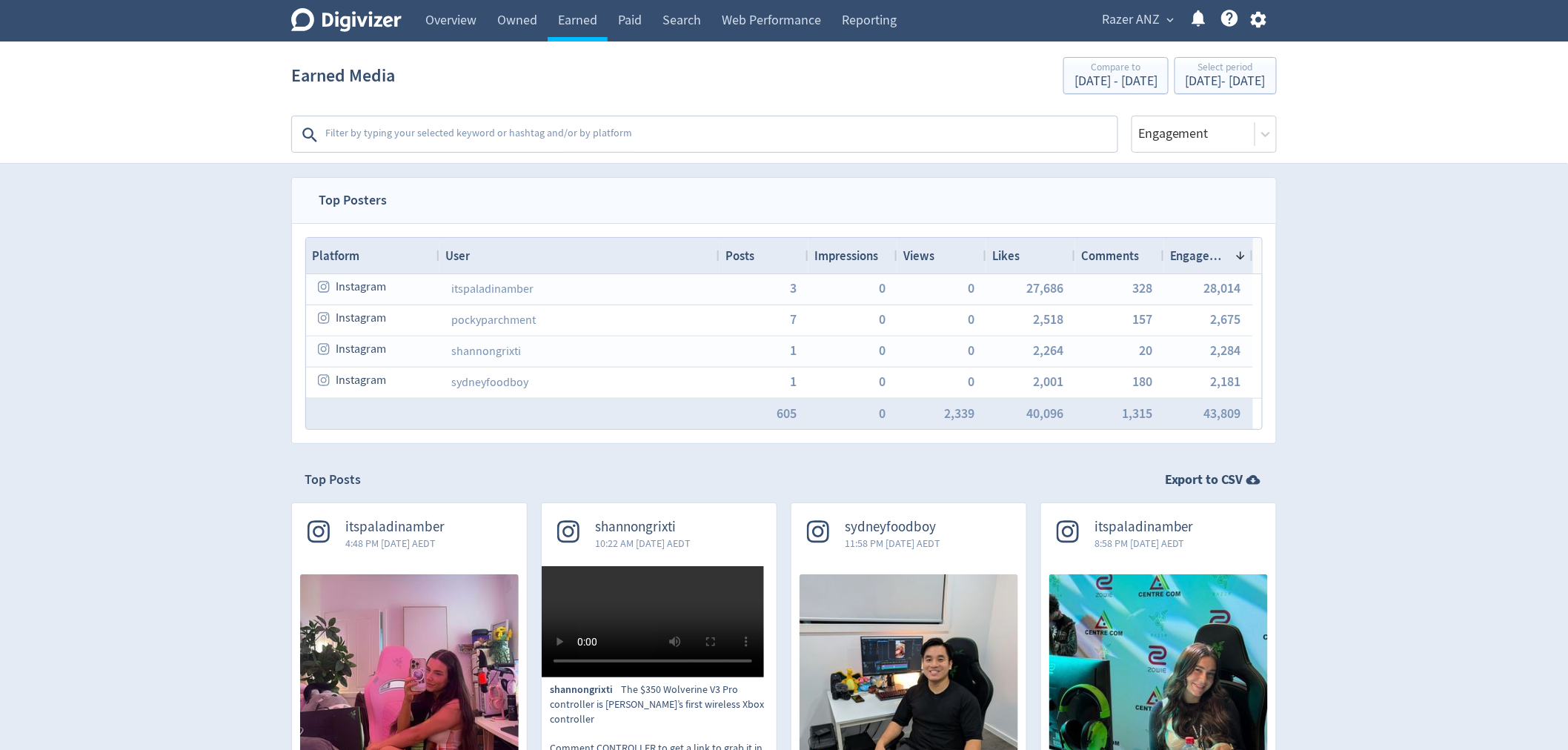
click at [449, 131] on textarea at bounding box center [720, 135] width 792 height 30
paste textarea "MY MOUSE BROKE!"
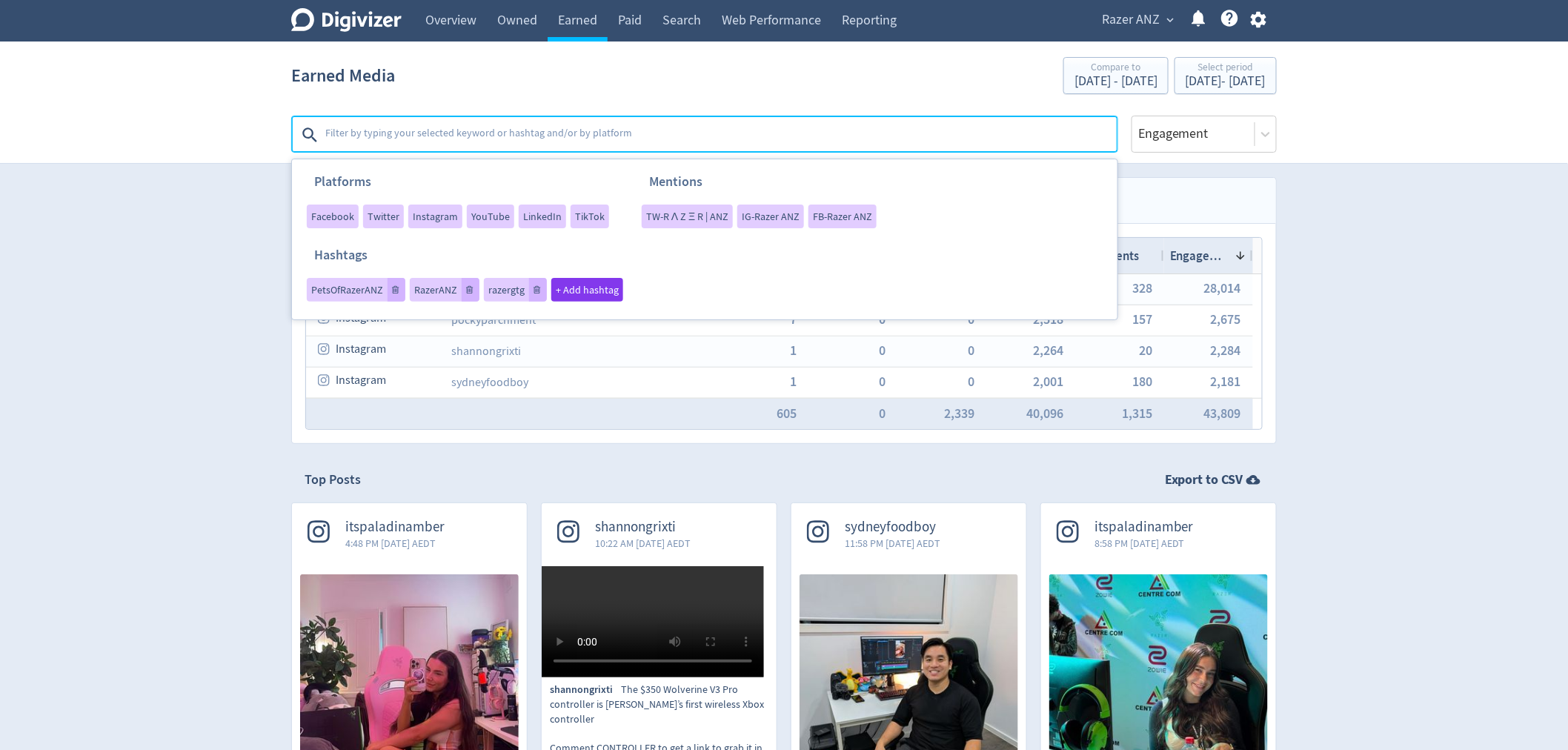
type textarea "MY MOUSE BROKE!"
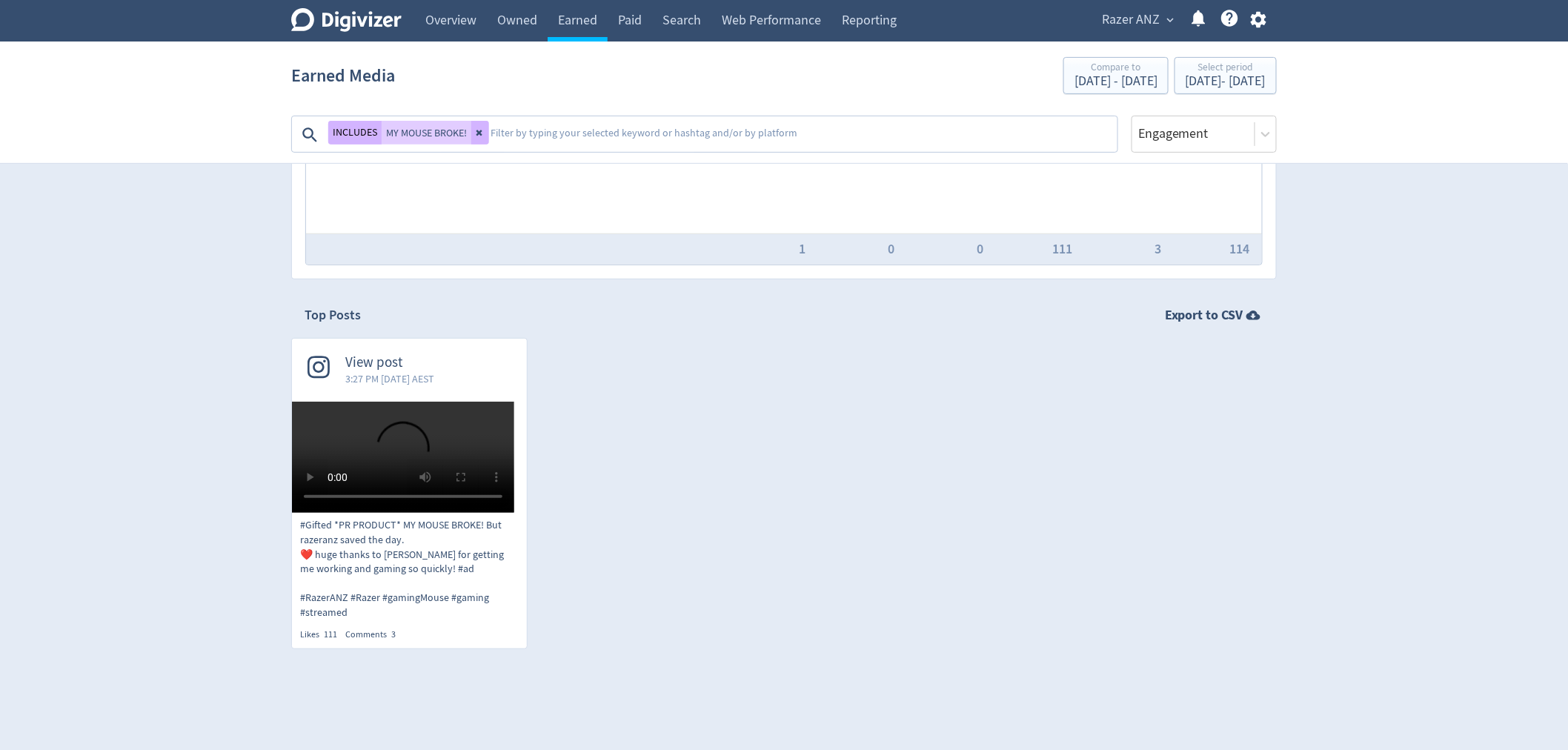
click at [429, 370] on span "View post" at bounding box center [390, 363] width 89 height 17
click at [415, 383] on span "3:27 PM [DATE] AEST" at bounding box center [390, 378] width 89 height 15
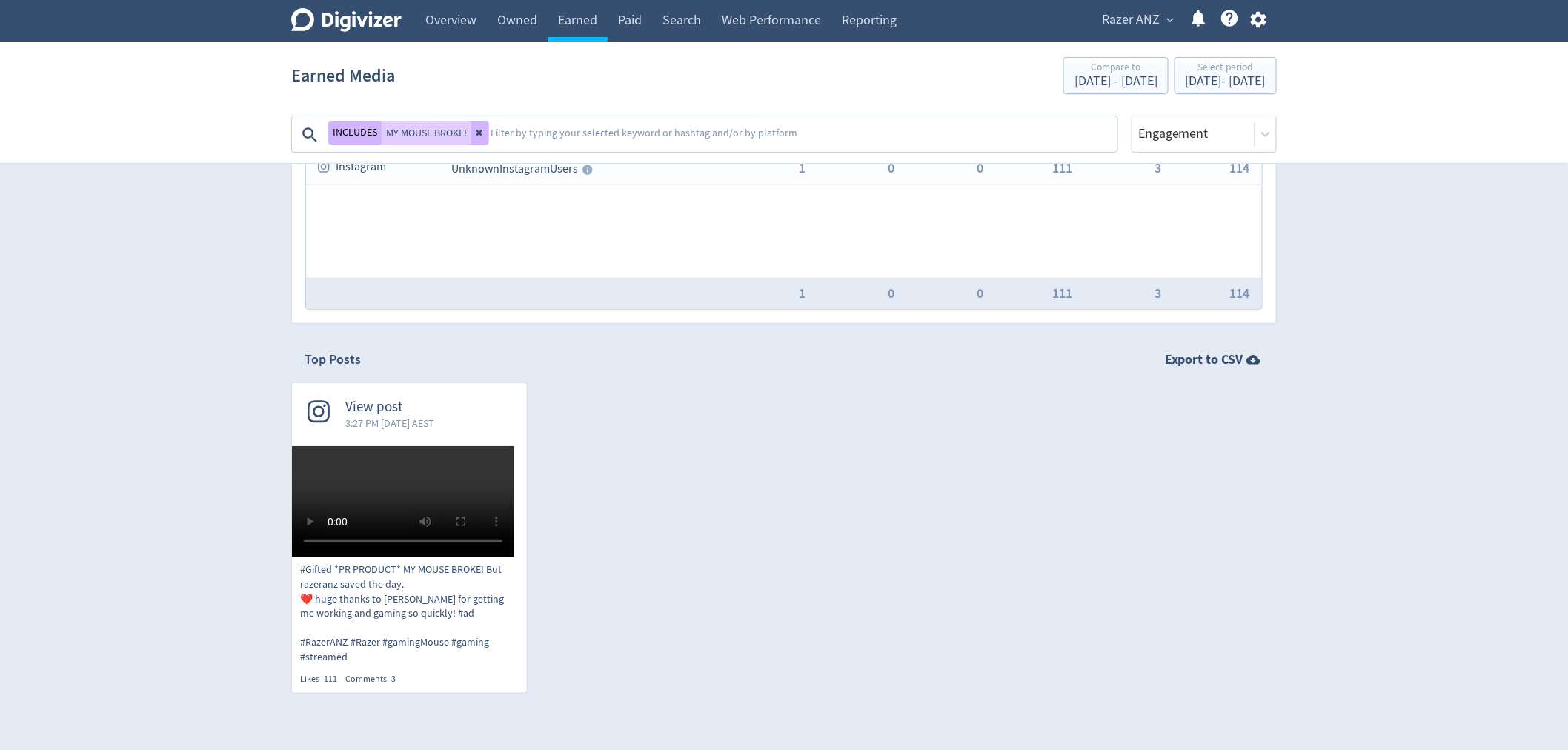
scroll to position [0, 0]
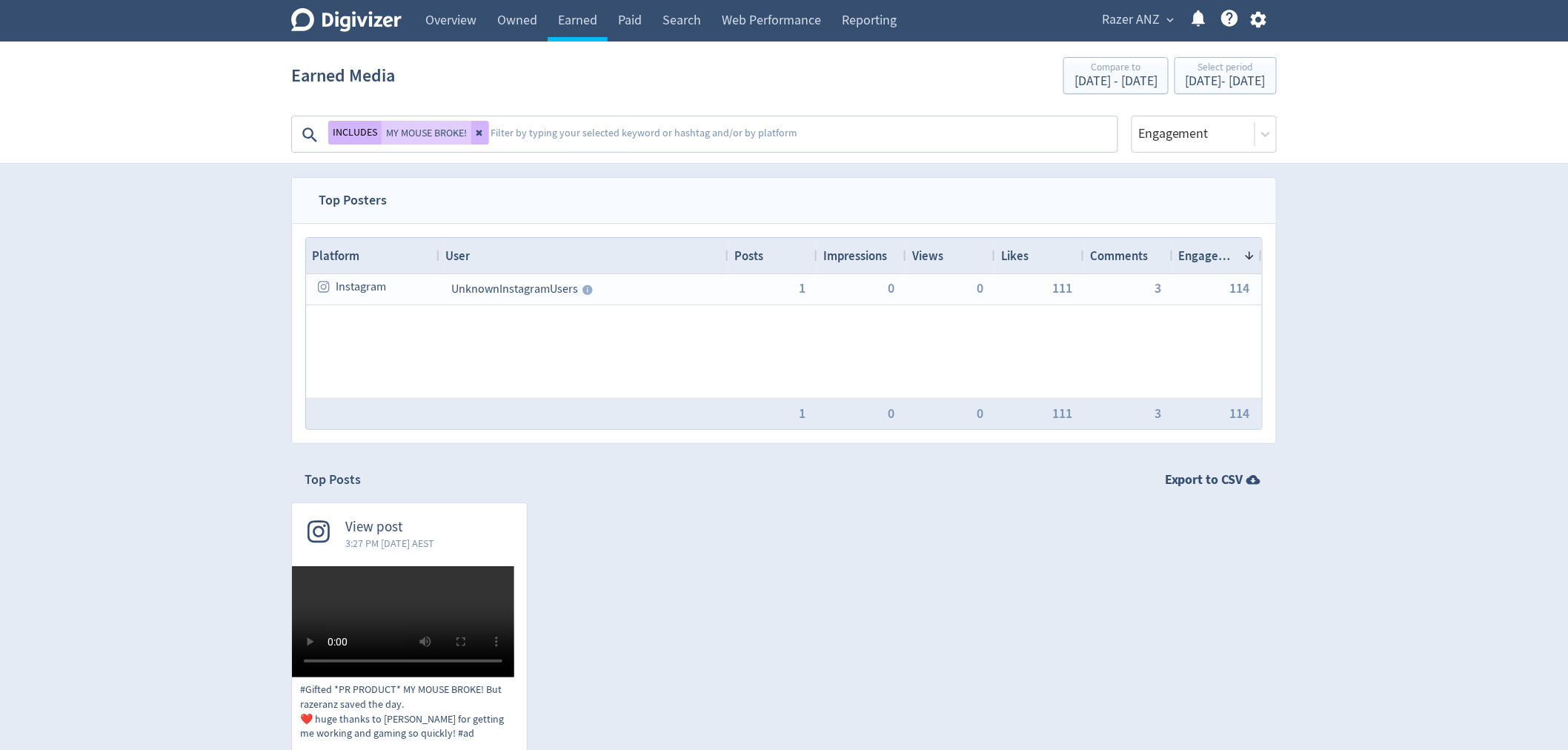
drag, startPoint x: 477, startPoint y: 134, endPoint x: 219, endPoint y: 19, distance: 282.5
click at [477, 134] on icon at bounding box center [480, 132] width 9 height 9
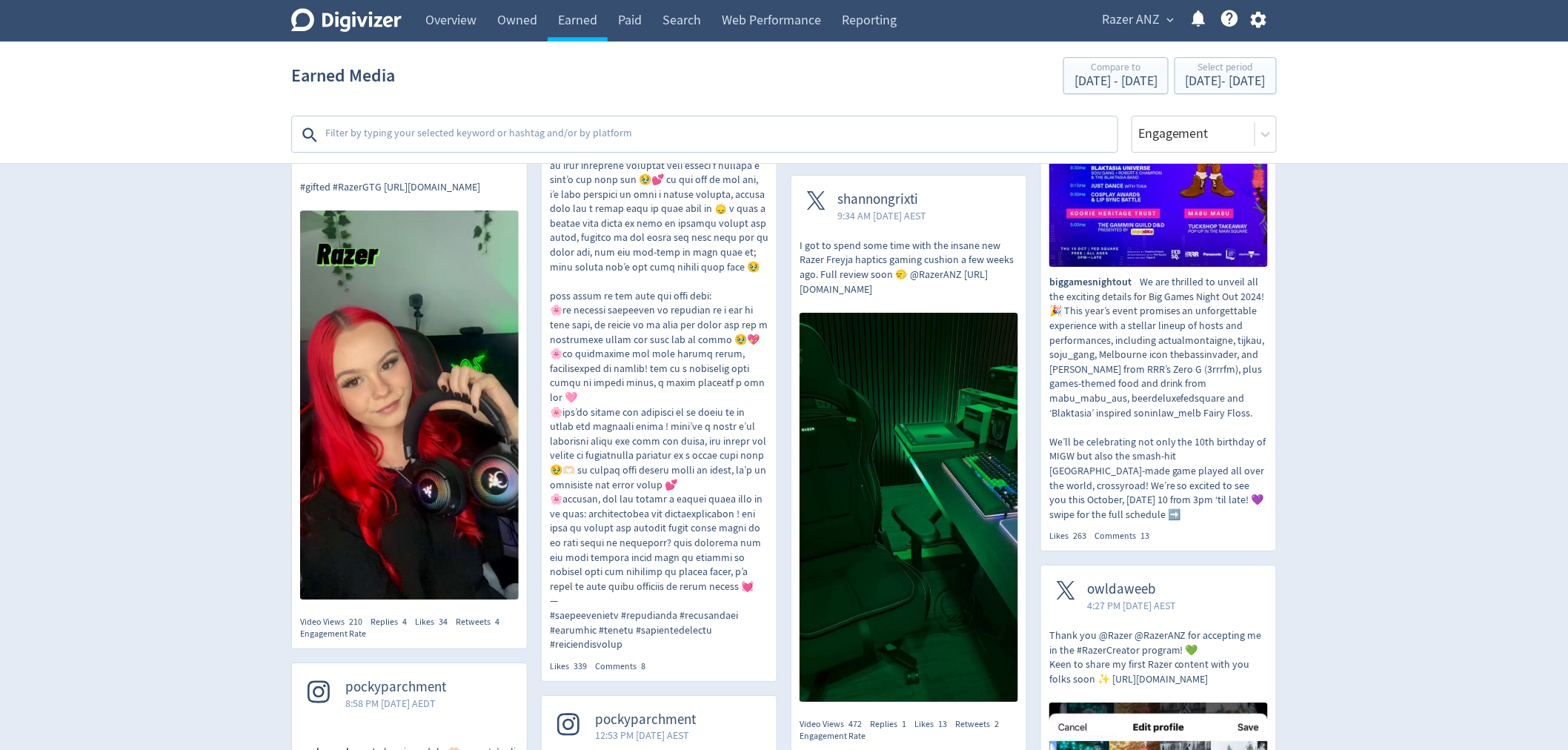
scroll to position [1811, 0]
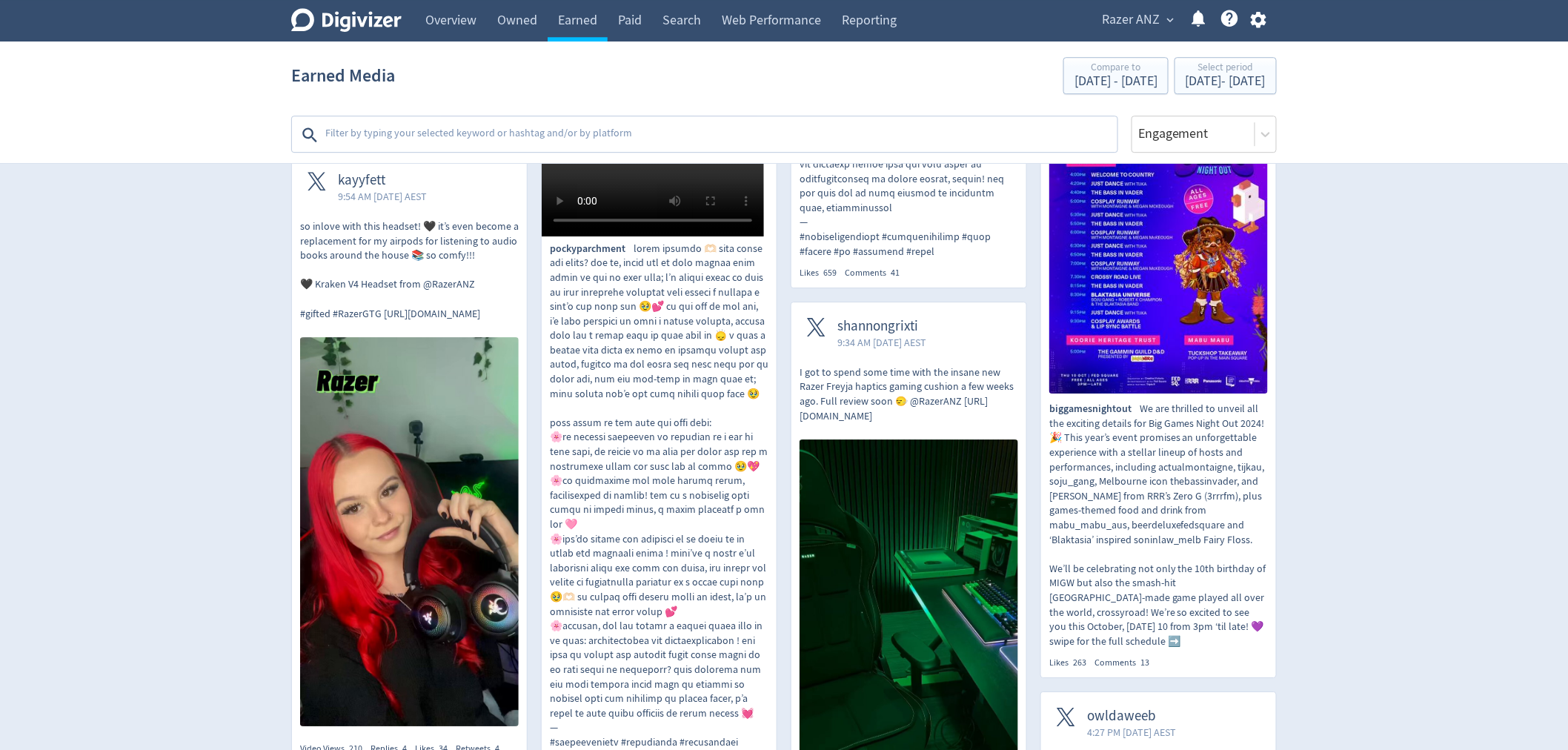
click at [432, 487] on img at bounding box center [409, 531] width 219 height 388
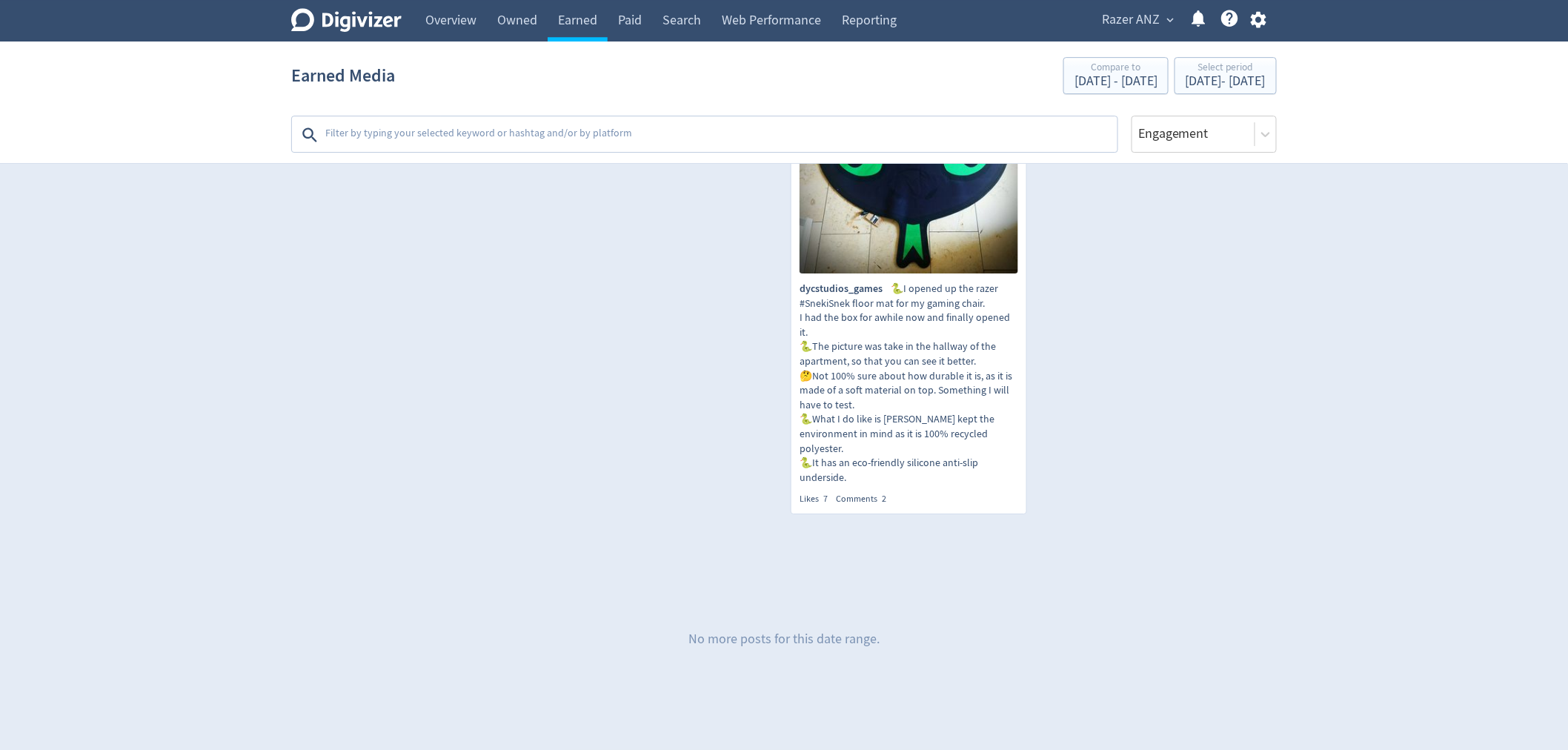
scroll to position [14212, 0]
